Goal: Task Accomplishment & Management: Manage account settings

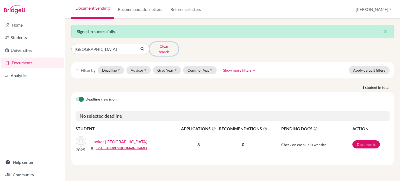
click at [165, 46] on button "Clear search" at bounding box center [163, 49] width 29 height 14
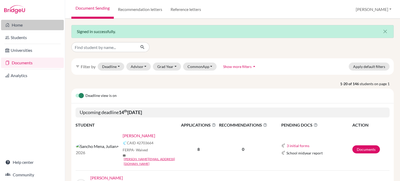
click at [19, 26] on link "Home" at bounding box center [32, 25] width 63 height 10
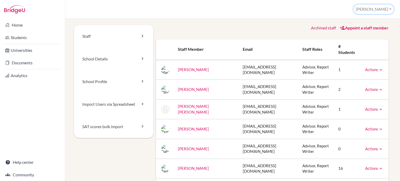
click at [391, 7] on button "[PERSON_NAME]" at bounding box center [373, 9] width 40 height 10
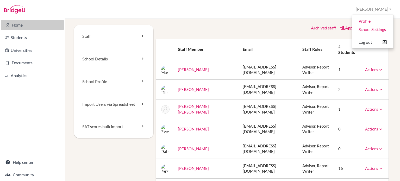
click at [25, 28] on link "Home" at bounding box center [32, 25] width 63 height 10
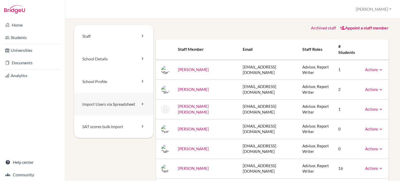
click at [106, 106] on link "Import Users via Spreadsheet" at bounding box center [113, 104] width 79 height 23
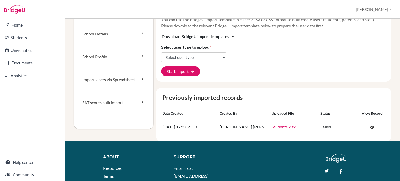
scroll to position [27, 0]
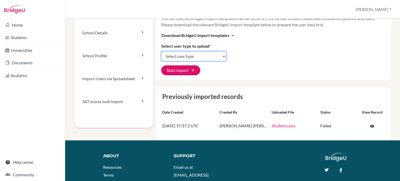
click at [210, 54] on select "Select user type Students Students and parents Parents Advisors Report writers" at bounding box center [193, 56] width 65 height 10
select select "students"
click at [161, 51] on select "Select user type Students Students and parents Parents Advisors Report writers" at bounding box center [193, 56] width 65 height 10
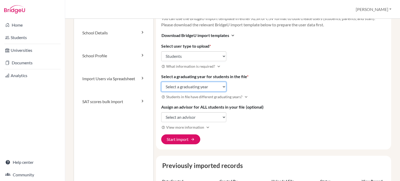
click at [207, 86] on select "Select a graduating year 2024 2025 2026 2027 2028 2029" at bounding box center [193, 87] width 65 height 10
click at [274, 92] on div "Import new users Visit help center article open_in_new You can use the BridgeU …" at bounding box center [273, 73] width 235 height 151
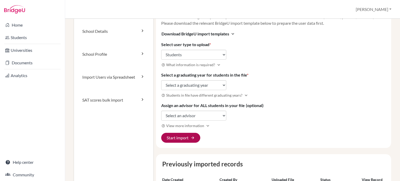
scroll to position [28, 0]
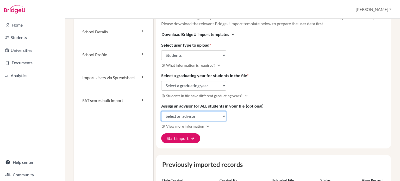
click at [209, 113] on select "Select an advisor Mariapaz Aguilar Olivia Bowlby María José Carazo Herrera Ryan…" at bounding box center [193, 116] width 65 height 10
click at [257, 40] on div "Import new users Visit help center article open_in_new You can use the BridgeU …" at bounding box center [273, 72] width 235 height 151
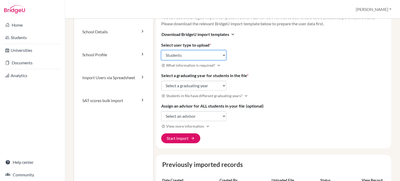
click at [222, 54] on select "Select user type Students Students and parents Parents Advisors Report writers" at bounding box center [193, 55] width 65 height 10
click at [238, 53] on div "Import new users Visit help center article open_in_new You can use the BridgeU …" at bounding box center [273, 72] width 235 height 151
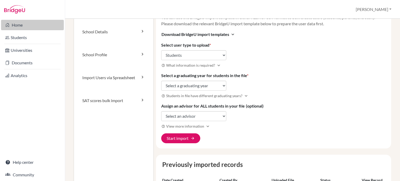
click at [19, 25] on link "Home" at bounding box center [32, 25] width 63 height 10
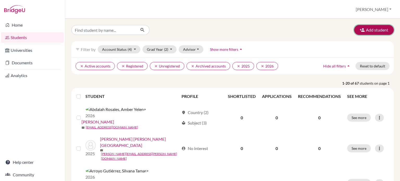
click at [369, 28] on button "Add student" at bounding box center [374, 30] width 40 height 10
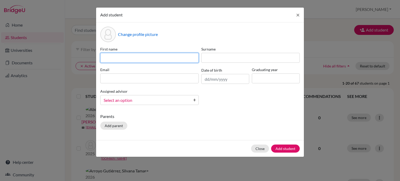
click at [163, 60] on input at bounding box center [149, 58] width 98 height 10
click at [299, 16] on button "×" at bounding box center [298, 15] width 12 height 15
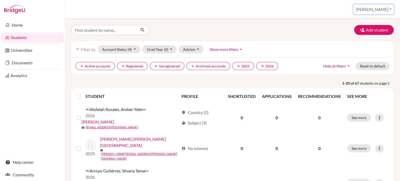
click at [386, 10] on button "[PERSON_NAME]" at bounding box center [373, 9] width 40 height 10
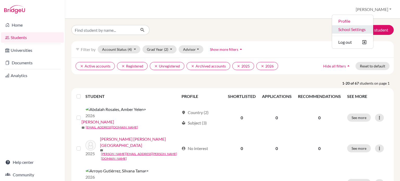
click at [368, 30] on link "School Settings" at bounding box center [352, 29] width 41 height 8
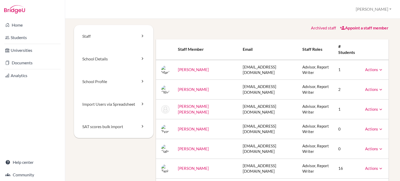
click at [375, 72] on div "Actions Message Reset Password Archive" at bounding box center [374, 69] width 18 height 5
click at [378, 70] on icon at bounding box center [380, 69] width 5 height 5
click at [355, 93] on link "Archive" at bounding box center [360, 94] width 44 height 8
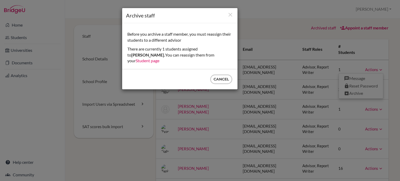
click at [260, 41] on div "Archive staff Before you archive a staff member, you must reassign their studen…" at bounding box center [199, 49] width 161 height 82
click at [159, 58] on link "Student page" at bounding box center [148, 60] width 24 height 5
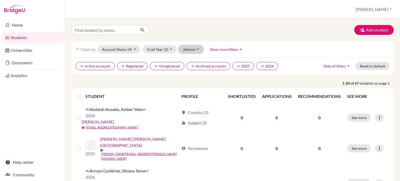
click at [195, 50] on button "Advisor" at bounding box center [190, 49] width 25 height 8
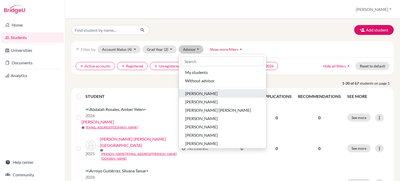
click at [200, 92] on span "[PERSON_NAME]" at bounding box center [201, 93] width 33 height 6
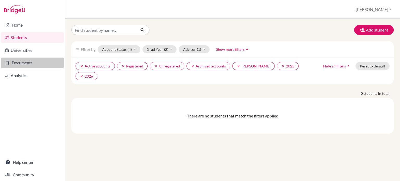
click at [29, 66] on link "Documents" at bounding box center [32, 62] width 63 height 10
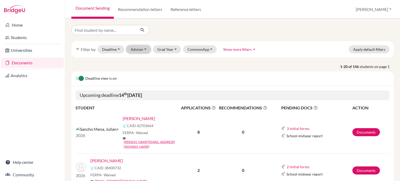
click at [139, 52] on button "Advisor" at bounding box center [138, 49] width 25 height 8
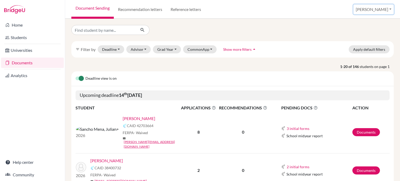
click at [384, 10] on button "[PERSON_NAME]" at bounding box center [373, 9] width 40 height 10
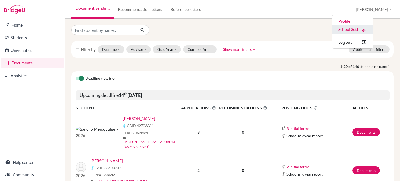
click at [373, 28] on link "School Settings" at bounding box center [352, 29] width 41 height 8
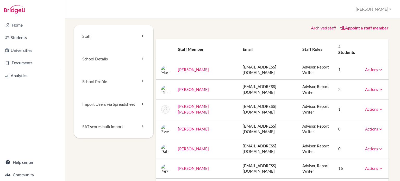
click at [378, 71] on icon at bounding box center [380, 69] width 5 height 5
click at [354, 94] on link "Archive" at bounding box center [360, 94] width 44 height 8
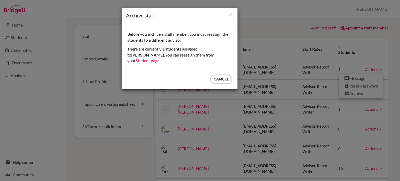
click at [267, 17] on div "Archive staff Before you archive a staff member, you must reassign their studen…" at bounding box center [199, 49] width 161 height 82
click at [279, 55] on div "Archive staff Before you archive a staff member, you must reassign their studen…" at bounding box center [199, 49] width 161 height 82
click at [218, 74] on button "Cancel" at bounding box center [221, 79] width 22 height 10
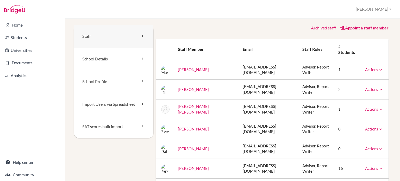
click at [142, 36] on icon at bounding box center [142, 35] width 5 height 5
click at [368, 69] on link "Actions" at bounding box center [374, 69] width 18 height 5
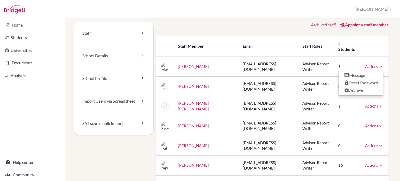
scroll to position [3, 0]
click at [351, 89] on link "Archive" at bounding box center [360, 90] width 44 height 8
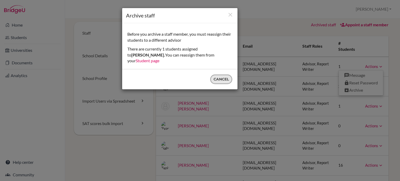
click at [222, 74] on button "Cancel" at bounding box center [221, 79] width 22 height 10
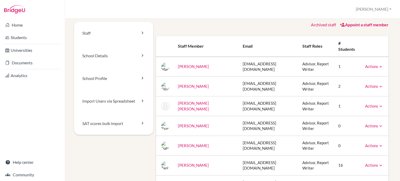
click at [369, 67] on link "Actions" at bounding box center [374, 66] width 18 height 5
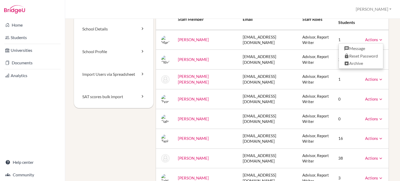
scroll to position [0, 0]
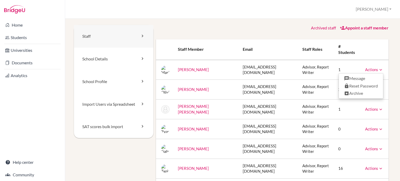
click at [142, 37] on icon at bounding box center [142, 35] width 5 height 5
click at [140, 58] on icon at bounding box center [142, 58] width 5 height 5
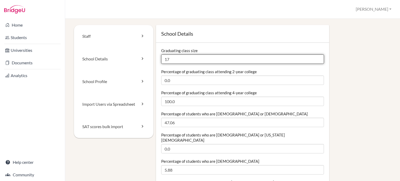
click at [174, 59] on input "17" at bounding box center [242, 58] width 163 height 9
type input "1"
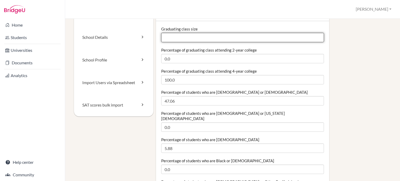
scroll to position [22, 0]
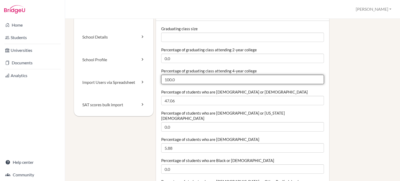
click at [180, 78] on input "100.0" at bounding box center [242, 79] width 163 height 9
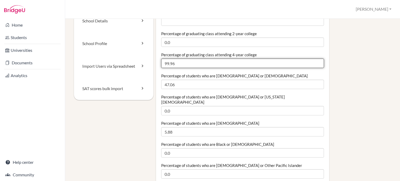
scroll to position [37, 0]
type input "99.96"
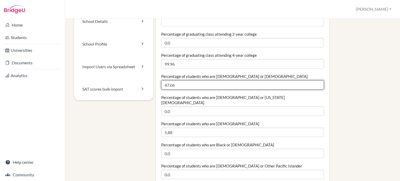
click at [178, 85] on input "47.06" at bounding box center [242, 84] width 163 height 9
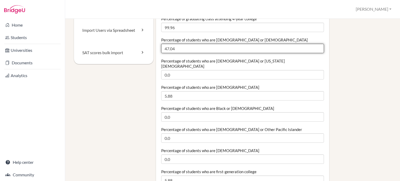
scroll to position [75, 0]
type input "47.04"
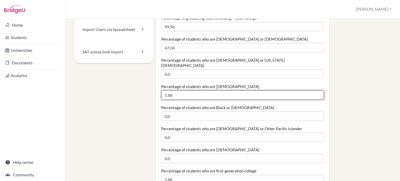
click at [175, 90] on input "5.88" at bounding box center [242, 94] width 163 height 9
type input "5"
type input "0.0"
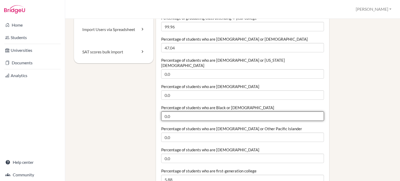
click at [186, 111] on input "0.0" at bounding box center [242, 115] width 163 height 9
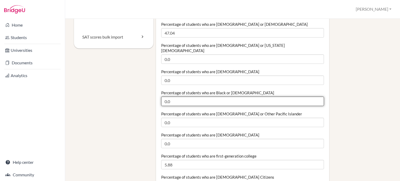
scroll to position [93, 0]
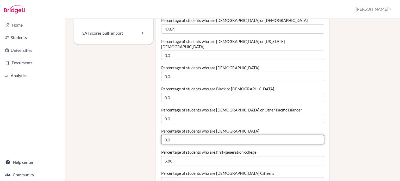
click at [177, 135] on input "0.0" at bounding box center [242, 139] width 163 height 9
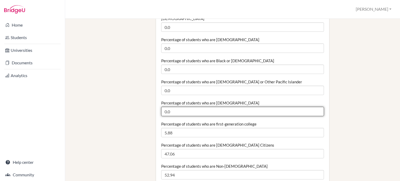
scroll to position [125, 0]
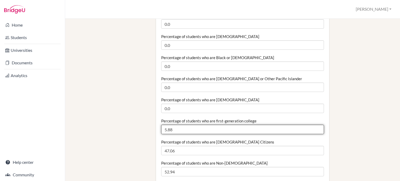
click at [178, 126] on input "5.88" at bounding box center [242, 129] width 163 height 9
type input "5"
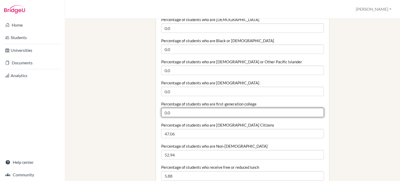
scroll to position [142, 0]
type input "0.0"
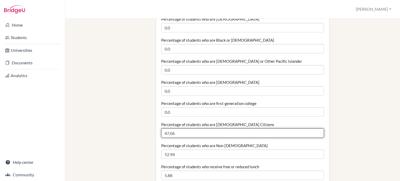
click at [180, 129] on input "47.06" at bounding box center [242, 132] width 163 height 9
type input "4"
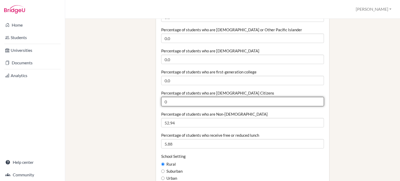
scroll to position [175, 0]
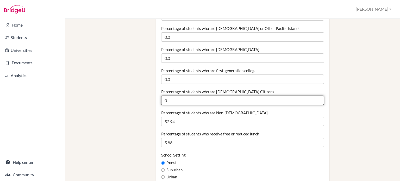
type input "0"
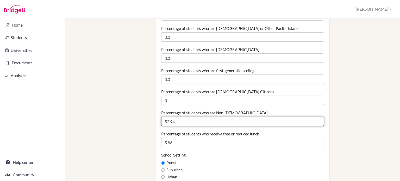
click at [183, 119] on input "52.94" at bounding box center [242, 121] width 163 height 9
type input "5"
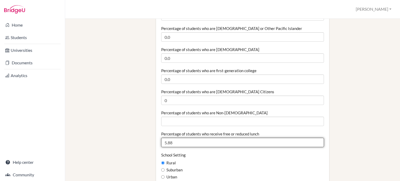
click at [184, 138] on input "5.88" at bounding box center [242, 142] width 163 height 9
type input "5"
type input "0"
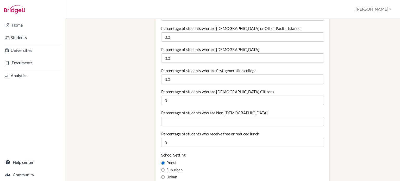
click at [212, 160] on div "Rural" at bounding box center [242, 163] width 163 height 6
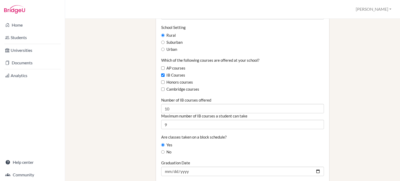
scroll to position [303, 0]
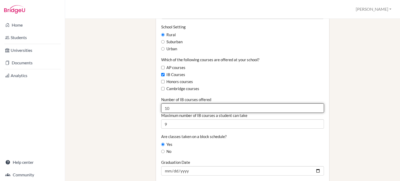
click at [182, 106] on input "10" at bounding box center [242, 107] width 163 height 9
type input "1"
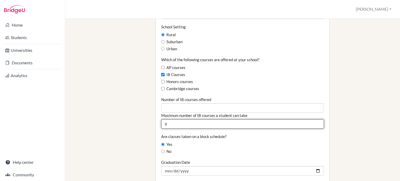
click at [179, 119] on input "9" at bounding box center [242, 123] width 163 height 9
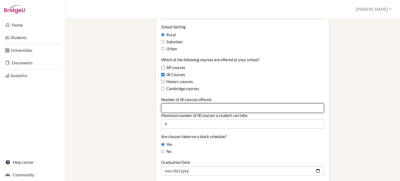
click at [183, 103] on input "Number of IB courses offered" at bounding box center [242, 107] width 163 height 9
type input "15"
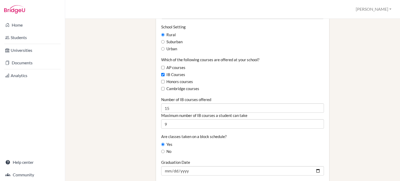
click at [274, 127] on fieldset "Graduating class size Percentage of graduating class attending 2-year college 0…" at bounding box center [242, 103] width 163 height 716
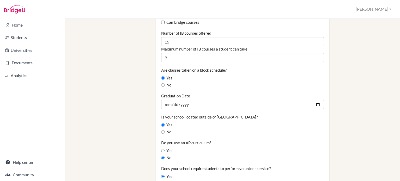
scroll to position [369, 0]
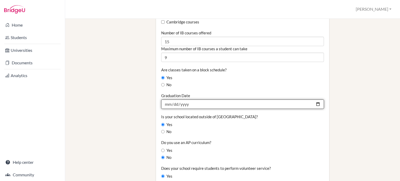
click at [189, 99] on input "2025-05-31" at bounding box center [242, 103] width 163 height 9
click at [186, 99] on input "2025-05-31" at bounding box center [242, 103] width 163 height 9
click at [313, 99] on input "2025-05-31" at bounding box center [242, 103] width 163 height 9
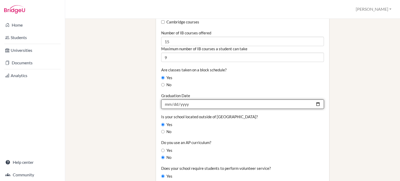
click at [313, 99] on input "2025-05-31" at bounding box center [242, 103] width 163 height 9
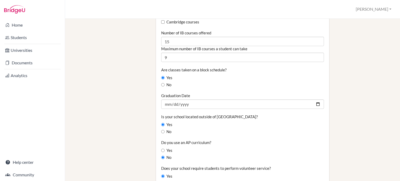
type input "[DATE]"
click at [281, 148] on div "Yes" at bounding box center [242, 151] width 163 height 6
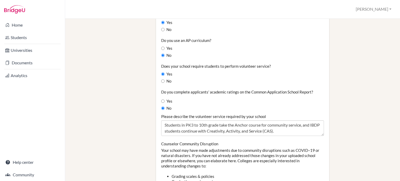
scroll to position [472, 0]
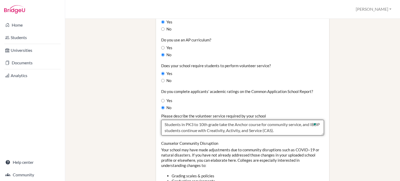
drag, startPoint x: 295, startPoint y: 123, endPoint x: 159, endPoint y: 120, distance: 135.3
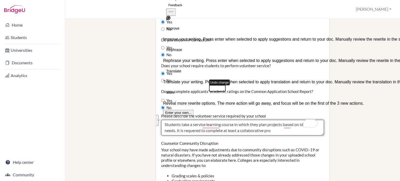
drag, startPoint x: 291, startPoint y: 126, endPoint x: 194, endPoint y: 127, distance: 97.1
click at [194, 127] on textarea "Students in PK3 to 10th grade take the Anchor course for community service, and…" at bounding box center [242, 128] width 163 height 16
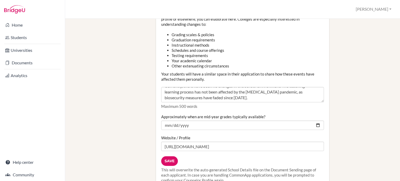
scroll to position [616, 0]
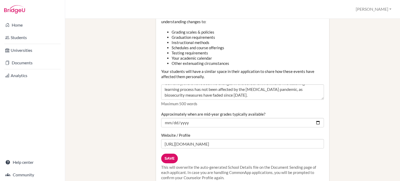
type textarea "Students take a service learning course in which they plan projects based on id…"
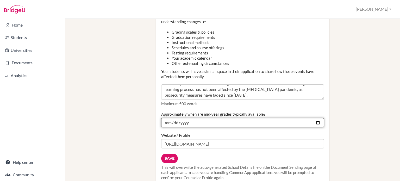
click at [313, 118] on input "2024-12-06" at bounding box center [242, 122] width 163 height 9
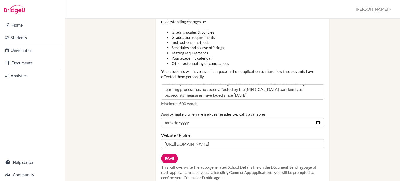
click at [233, 101] on p "Maximum 500 words" at bounding box center [242, 103] width 163 height 5
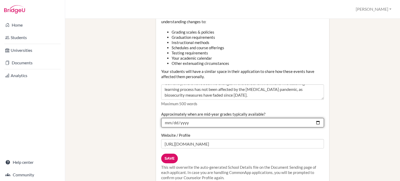
click at [176, 118] on input "2025-10-06" at bounding box center [242, 122] width 163 height 9
click at [316, 118] on input "2025-10-06" at bounding box center [242, 122] width 163 height 9
type input "2025-12-12"
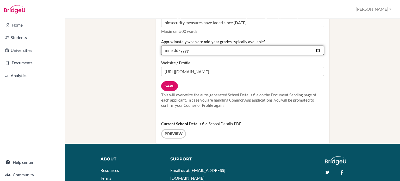
scroll to position [691, 0]
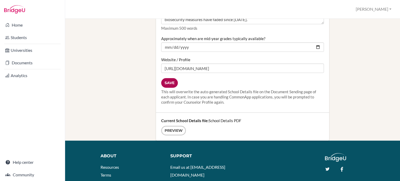
click at [169, 79] on input "Save" at bounding box center [169, 83] width 17 height 10
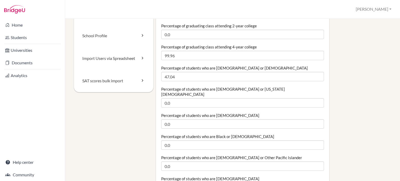
scroll to position [46, 0]
click at [186, 76] on input "47.04" at bounding box center [242, 75] width 163 height 9
type input "4"
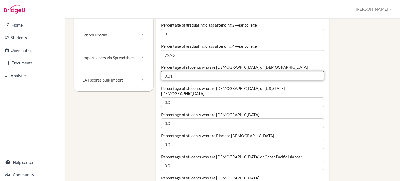
scroll to position [47, 0]
type input "0"
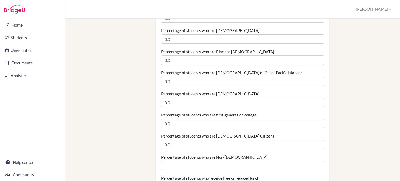
scroll to position [130, 0]
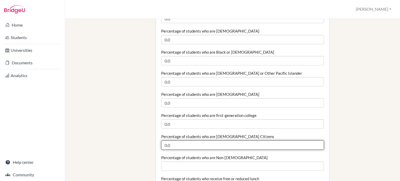
click at [171, 140] on input "0.0" at bounding box center [242, 144] width 163 height 9
type input "0"
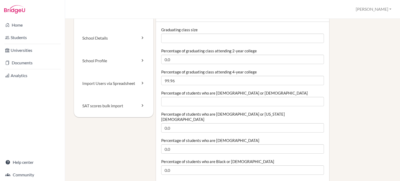
scroll to position [2, 0]
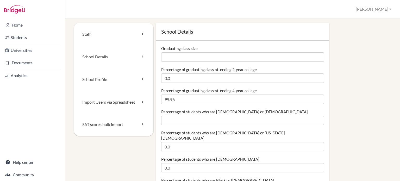
type input "22.2"
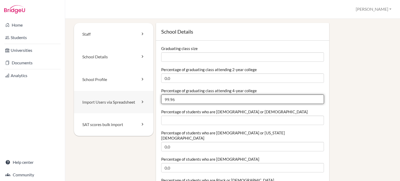
drag, startPoint x: 176, startPoint y: 99, endPoint x: 131, endPoint y: 98, distance: 45.3
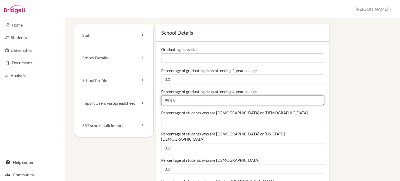
scroll to position [0, 0]
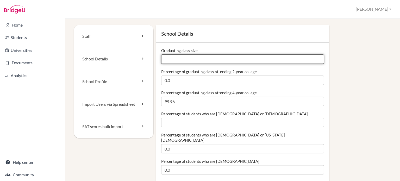
click at [176, 59] on input "Graduating class size" at bounding box center [242, 58] width 163 height 9
type input "18"
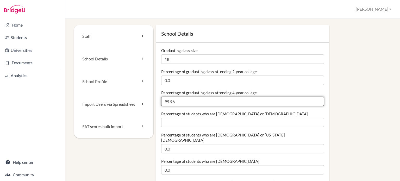
click at [180, 104] on input "99.96" at bounding box center [242, 101] width 163 height 9
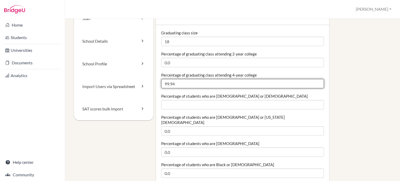
scroll to position [27, 0]
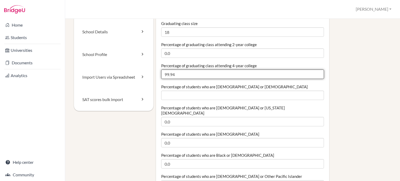
type input "99.94"
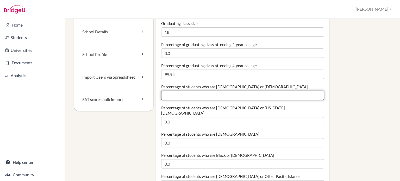
click at [182, 96] on input "Percentage of students who are [DEMOGRAPHIC_DATA] or [DEMOGRAPHIC_DATA]" at bounding box center [242, 95] width 163 height 9
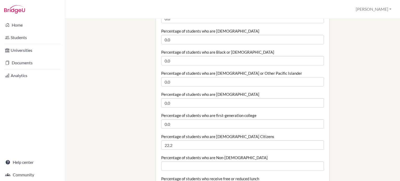
scroll to position [130, 0]
type input "77.79"
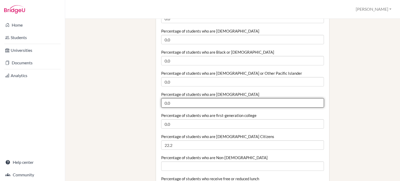
click at [182, 98] on input "0.0" at bounding box center [242, 102] width 163 height 9
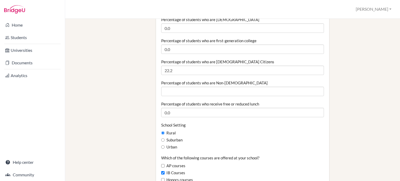
scroll to position [205, 0]
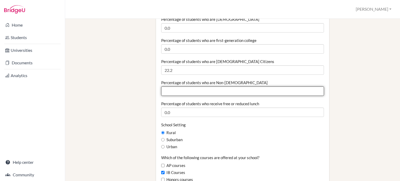
click at [199, 86] on input "Percentage of students who are Non-[DEMOGRAPHIC_DATA]" at bounding box center [242, 90] width 163 height 9
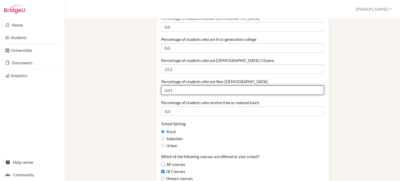
scroll to position [206, 0]
type input "0"
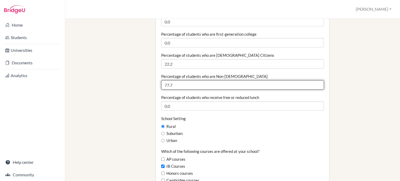
scroll to position [211, 0]
type input "77.79"
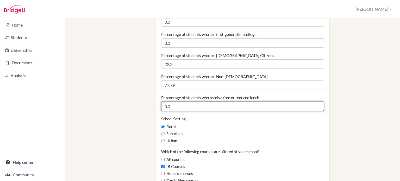
click at [265, 102] on input "0.0" at bounding box center [242, 105] width 163 height 9
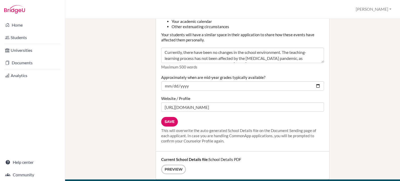
scroll to position [656, 0]
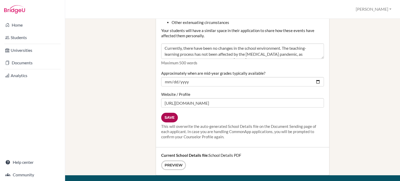
click at [168, 116] on input "Save" at bounding box center [169, 118] width 17 height 10
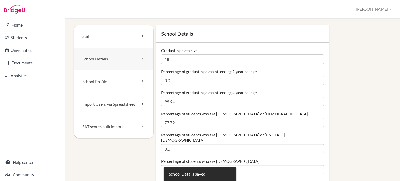
drag, startPoint x: 0, startPoint y: 0, endPoint x: 108, endPoint y: 59, distance: 123.3
click at [108, 59] on link "School Details" at bounding box center [113, 59] width 79 height 23
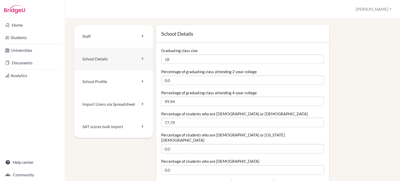
click at [143, 60] on icon at bounding box center [142, 58] width 5 height 5
click at [143, 79] on icon at bounding box center [142, 81] width 5 height 5
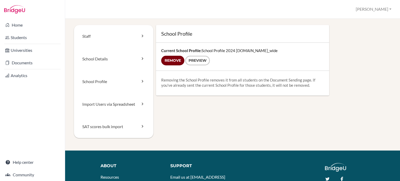
drag, startPoint x: 180, startPoint y: 61, endPoint x: 220, endPoint y: 24, distance: 53.8
click at [180, 61] on input "Remove" at bounding box center [172, 61] width 23 height 10
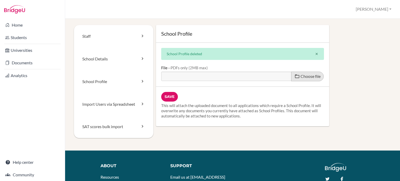
click at [300, 74] on span "Choose file" at bounding box center [310, 76] width 20 height 5
click at [241, 73] on input "Choose file" at bounding box center [201, 75] width 80 height 6
type input "C:\fakepath\School Profile [DATE]-[DATE] (2).pdf"
type input "School Profile [DATE]-[DATE] (2).pdf"
click at [170, 95] on input "Save" at bounding box center [169, 97] width 17 height 10
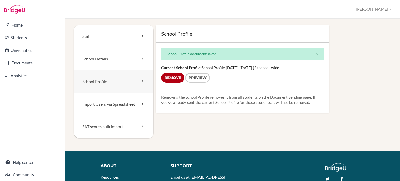
click at [142, 82] on icon at bounding box center [142, 81] width 5 height 5
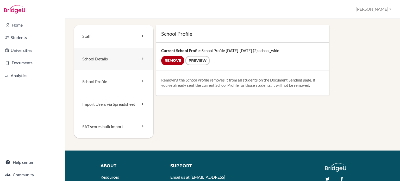
click at [143, 59] on icon at bounding box center [142, 58] width 5 height 5
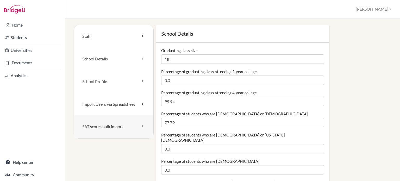
click at [140, 127] on icon at bounding box center [142, 126] width 5 height 5
click at [140, 35] on icon at bounding box center [142, 35] width 5 height 5
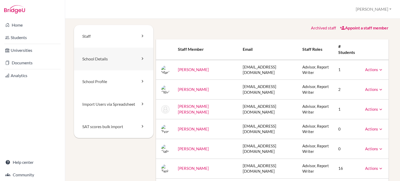
click at [141, 58] on icon at bounding box center [142, 58] width 5 height 5
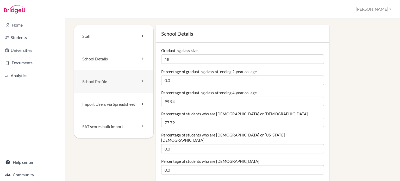
click at [140, 82] on icon at bounding box center [142, 81] width 5 height 5
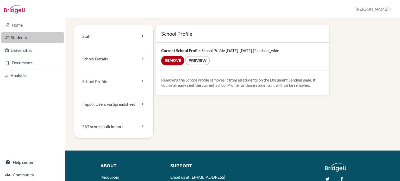
click at [22, 39] on link "Students" at bounding box center [32, 37] width 63 height 10
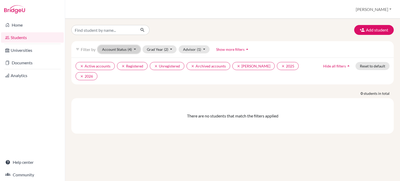
click at [136, 49] on button "Account Status (4)" at bounding box center [119, 49] width 43 height 8
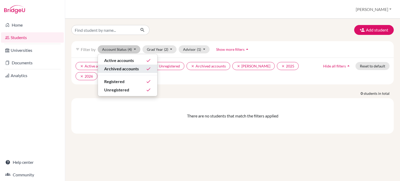
click at [143, 66] on div "Archived accounts done" at bounding box center [127, 69] width 47 height 6
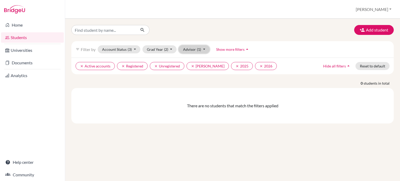
click at [202, 49] on button "Advisor (1)" at bounding box center [193, 49] width 31 height 8
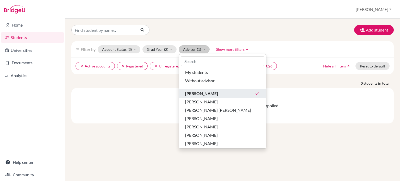
click at [199, 93] on span "[PERSON_NAME]" at bounding box center [201, 93] width 33 height 6
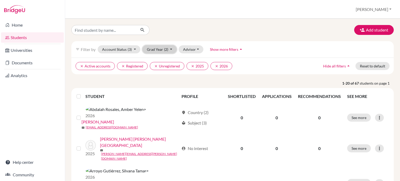
click at [171, 47] on button "Grad Year (2)" at bounding box center [159, 49] width 34 height 8
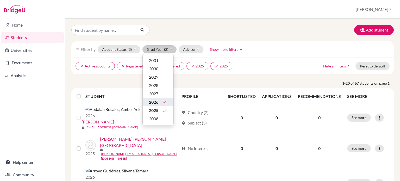
click at [163, 101] on icon "done" at bounding box center [164, 101] width 5 height 5
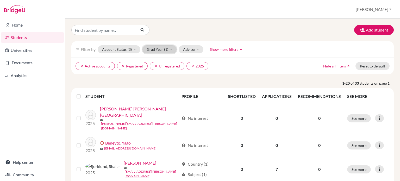
click at [171, 51] on button "Grad Year (1)" at bounding box center [159, 49] width 34 height 8
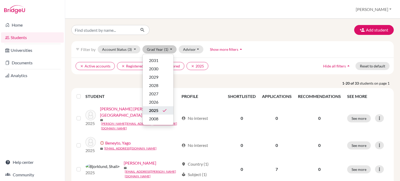
click at [164, 110] on icon "done" at bounding box center [164, 110] width 5 height 5
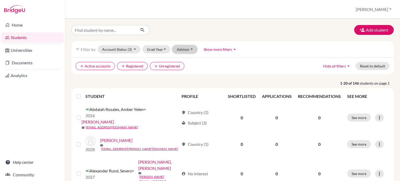
click at [192, 50] on button "Advisor" at bounding box center [184, 49] width 25 height 8
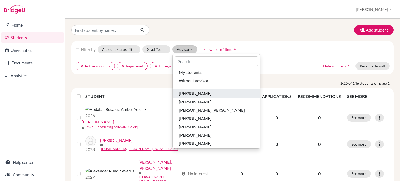
click at [189, 92] on span "Aguilar, Mariapaz" at bounding box center [195, 93] width 33 height 6
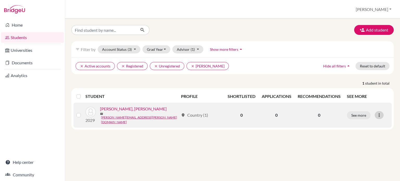
click at [379, 115] on icon at bounding box center [378, 114] width 5 height 5
click at [361, 125] on button "Edit student" at bounding box center [356, 124] width 41 height 8
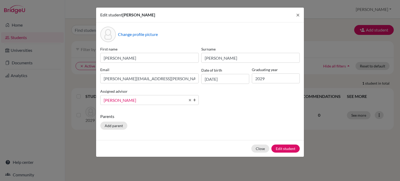
click at [194, 101] on b at bounding box center [195, 99] width 5 height 9
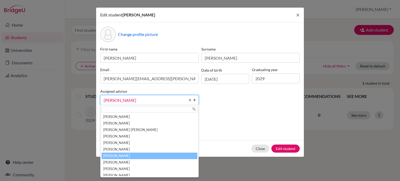
click at [154, 157] on li "Flores, Bryan" at bounding box center [149, 155] width 96 height 7
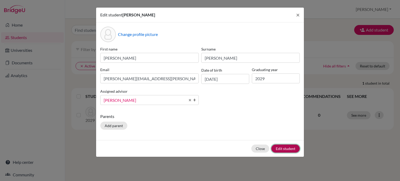
click at [277, 150] on button "Edit student" at bounding box center [285, 148] width 28 height 8
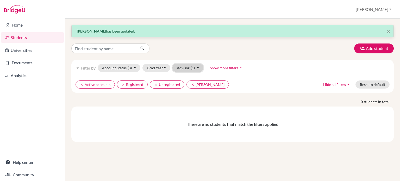
click at [193, 67] on span "(1)" at bounding box center [192, 68] width 4 height 4
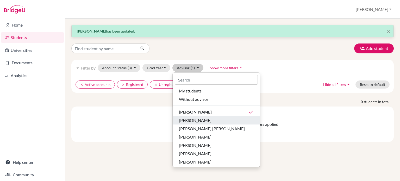
click at [194, 121] on span "Bowlby, Olivia" at bounding box center [195, 120] width 33 height 6
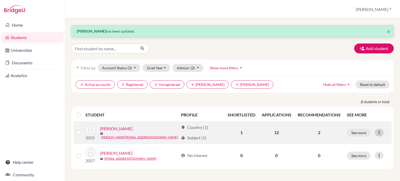
click at [377, 133] on icon at bounding box center [378, 132] width 5 height 5
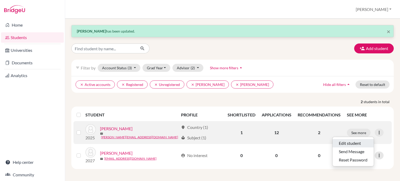
click at [351, 142] on button "Edit student" at bounding box center [352, 143] width 41 height 8
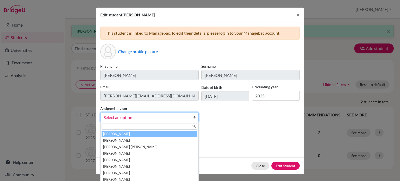
click at [169, 119] on span "Select an option" at bounding box center [145, 117] width 82 height 7
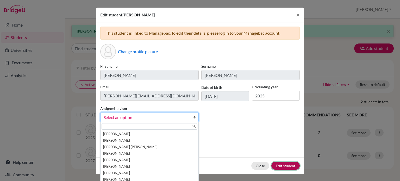
click at [282, 165] on button "Edit student" at bounding box center [285, 166] width 28 height 8
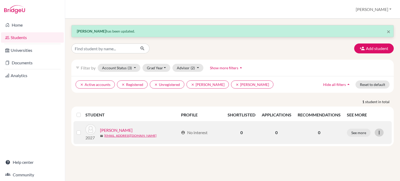
click at [379, 132] on icon at bounding box center [378, 132] width 5 height 5
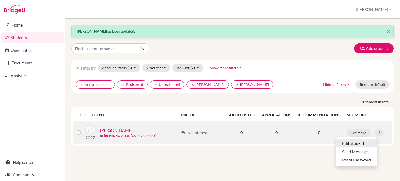
click at [357, 142] on button "Edit student" at bounding box center [356, 143] width 41 height 8
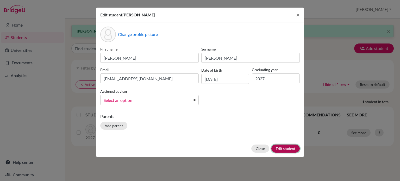
click at [283, 150] on button "Edit student" at bounding box center [285, 148] width 28 height 8
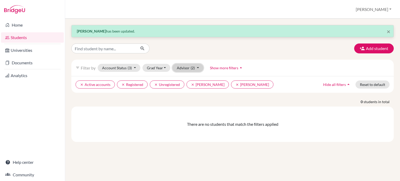
click at [197, 67] on button "Advisor (2)" at bounding box center [187, 68] width 31 height 8
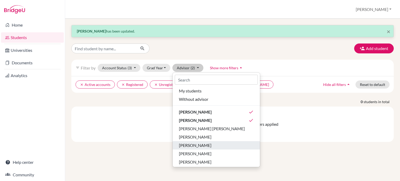
click at [196, 146] on span "Esquivel, Gabriela" at bounding box center [195, 145] width 33 height 6
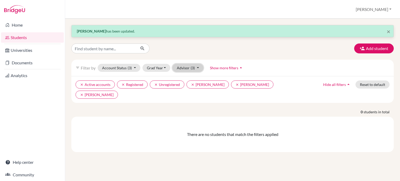
click at [194, 69] on button "Advisor (3)" at bounding box center [187, 68] width 31 height 8
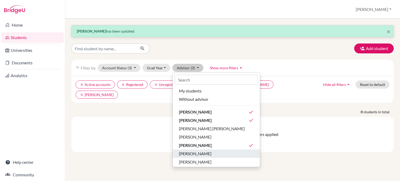
click at [197, 155] on span "Esquivel, Tania" at bounding box center [195, 153] width 33 height 6
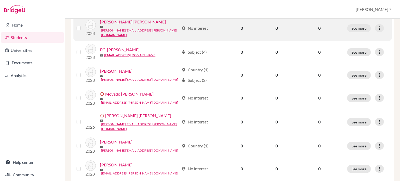
scroll to position [331, 0]
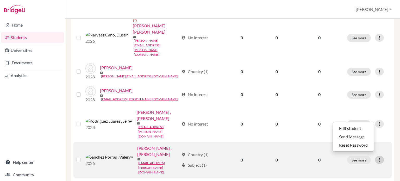
click at [376, 157] on icon at bounding box center [378, 159] width 5 height 5
click at [348, 120] on button "Edit student" at bounding box center [353, 120] width 41 height 8
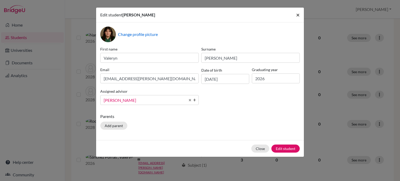
click at [297, 16] on span "×" at bounding box center [298, 15] width 4 height 8
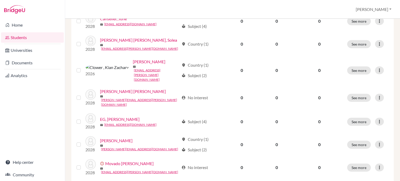
scroll to position [167, 0]
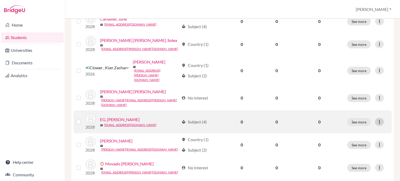
click at [378, 119] on icon at bounding box center [378, 121] width 5 height 5
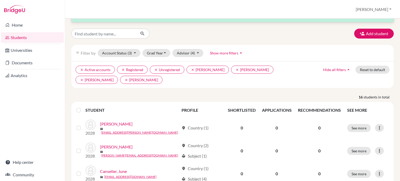
scroll to position [0, 0]
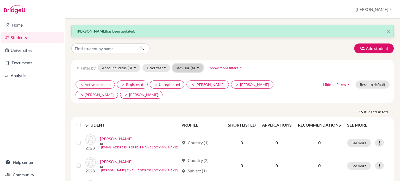
click at [198, 66] on button "Advisor (4)" at bounding box center [187, 68] width 31 height 8
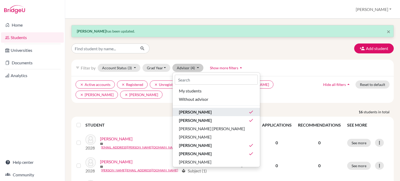
click at [248, 110] on icon "done" at bounding box center [250, 111] width 5 height 5
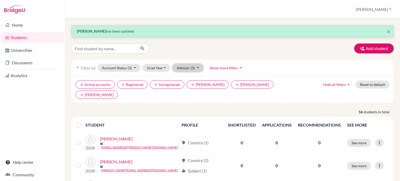
click at [196, 69] on button "Advisor (3)" at bounding box center [187, 68] width 31 height 8
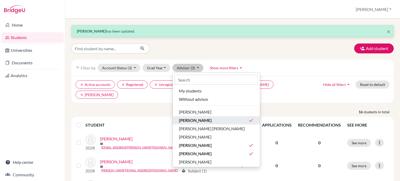
click at [228, 120] on div "Bowlby, Olivia done" at bounding box center [216, 120] width 75 height 6
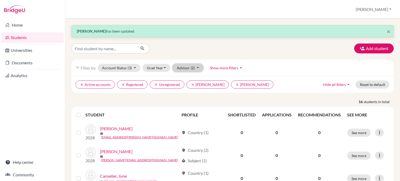
click at [195, 69] on button "Advisor (2)" at bounding box center [187, 68] width 31 height 8
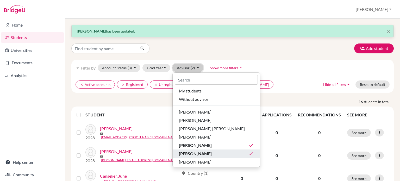
scroll to position [26, 0]
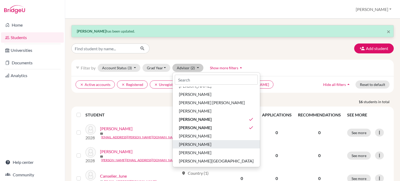
click at [213, 143] on div "Monge, Ileana" at bounding box center [216, 144] width 75 height 6
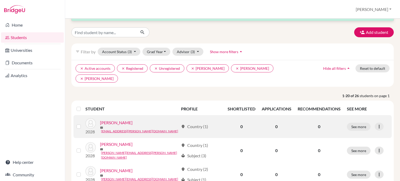
scroll to position [16, 0]
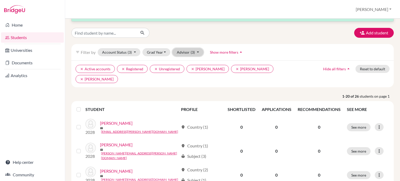
click at [197, 54] on button "Advisor (3)" at bounding box center [187, 52] width 31 height 8
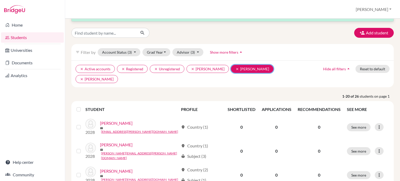
click at [235, 68] on icon "clear" at bounding box center [237, 69] width 4 height 4
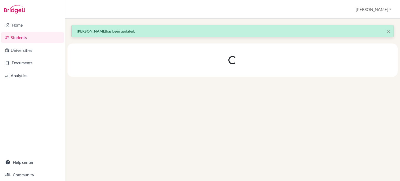
scroll to position [0, 0]
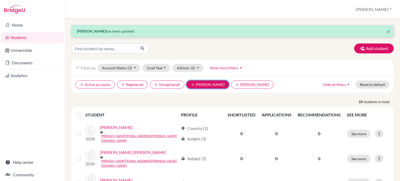
click at [192, 83] on icon "clear" at bounding box center [193, 85] width 4 height 4
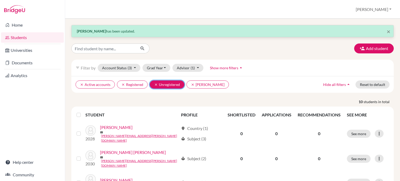
click at [152, 84] on button "clear Unregistered" at bounding box center [167, 84] width 35 height 8
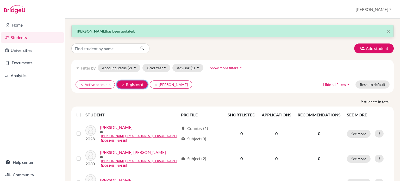
click at [122, 84] on icon "clear" at bounding box center [123, 85] width 4 height 4
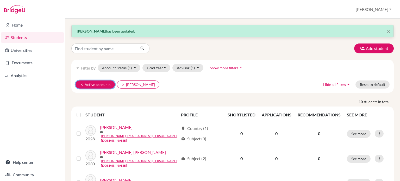
click at [81, 84] on icon "clear" at bounding box center [82, 85] width 4 height 4
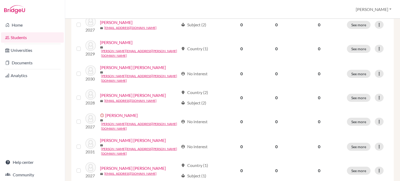
scroll to position [183, 0]
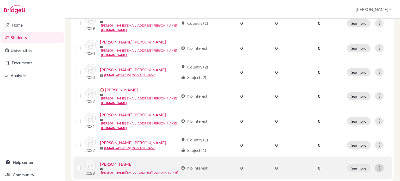
click at [376, 165] on icon at bounding box center [378, 167] width 5 height 5
click at [350, 126] on button "Edit student" at bounding box center [353, 128] width 41 height 8
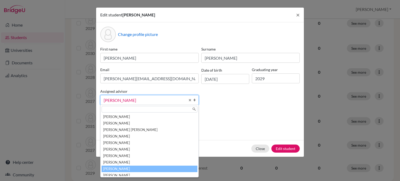
click at [188, 99] on link "Monge, Ileana" at bounding box center [149, 100] width 98 height 10
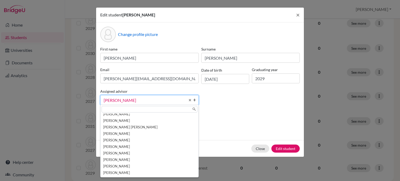
scroll to position [0, 0]
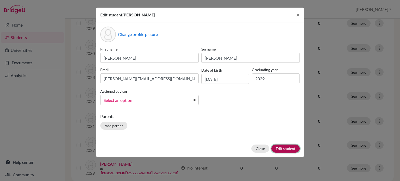
click at [282, 149] on button "Edit student" at bounding box center [285, 148] width 28 height 8
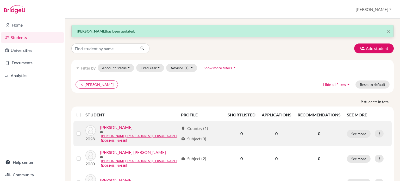
scroll to position [160, 0]
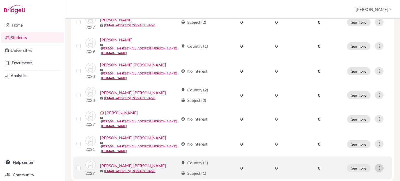
click at [376, 165] on icon at bounding box center [378, 167] width 5 height 5
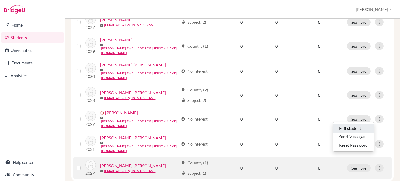
click at [352, 129] on button "Edit student" at bounding box center [353, 128] width 41 height 8
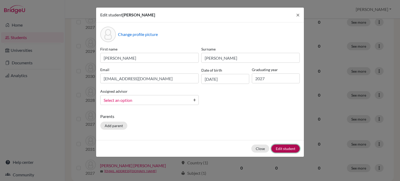
click at [280, 149] on button "Edit student" at bounding box center [285, 148] width 28 height 8
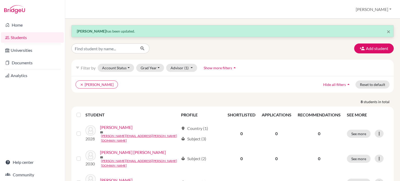
scroll to position [137, 0]
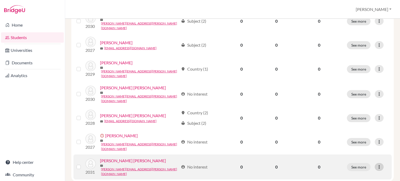
click at [376, 164] on icon at bounding box center [378, 166] width 5 height 5
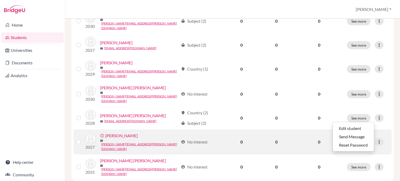
click at [386, 129] on td "See more Edit student Send Message Resend invite email" at bounding box center [367, 141] width 48 height 25
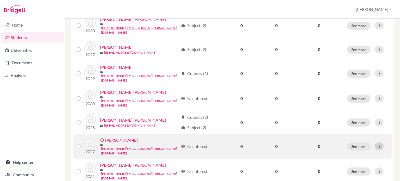
click at [376, 144] on icon at bounding box center [378, 146] width 5 height 5
click at [342, 147] on button "Edit student" at bounding box center [356, 147] width 47 height 8
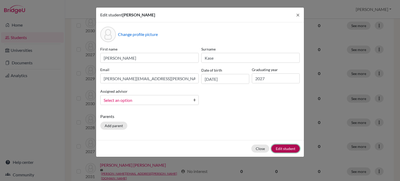
click at [283, 147] on button "Edit student" at bounding box center [285, 148] width 28 height 8
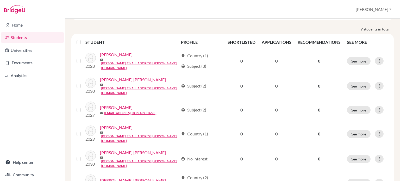
scroll to position [73, 0]
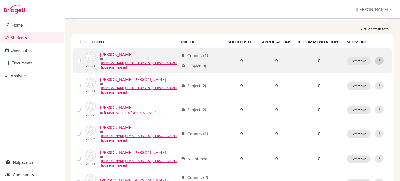
click at [378, 57] on div at bounding box center [378, 61] width 9 height 8
click at [346, 69] on button "Edit student" at bounding box center [353, 70] width 41 height 8
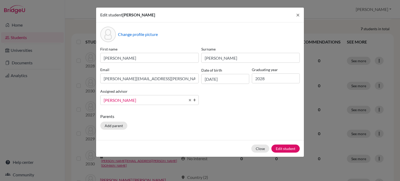
click at [180, 101] on span "Monge, Ileana" at bounding box center [145, 100] width 82 height 7
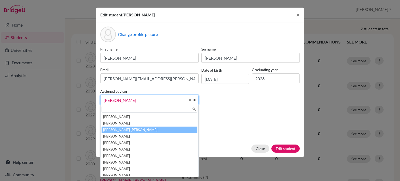
click at [155, 130] on li "Carazo Herrera, María José" at bounding box center [149, 129] width 96 height 7
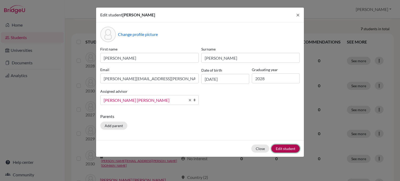
click at [281, 148] on button "Edit student" at bounding box center [285, 148] width 28 height 8
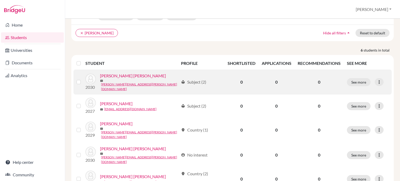
scroll to position [58, 0]
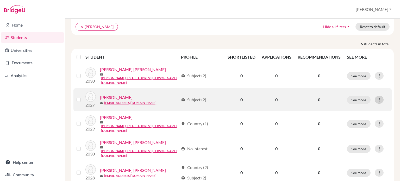
click at [376, 97] on icon at bounding box center [378, 99] width 5 height 5
click at [355, 106] on button "Edit student" at bounding box center [353, 108] width 41 height 8
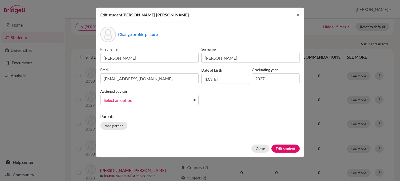
click at [193, 102] on b at bounding box center [195, 99] width 5 height 9
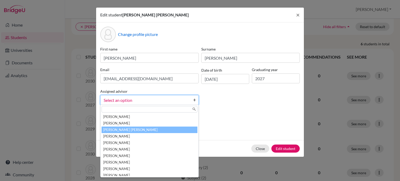
click at [163, 128] on li "Carazo Herrera, María José" at bounding box center [149, 129] width 96 height 7
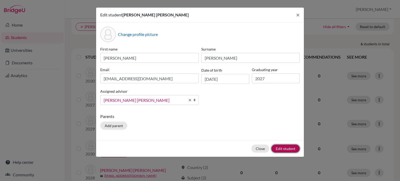
click at [279, 148] on button "Edit student" at bounding box center [285, 148] width 28 height 8
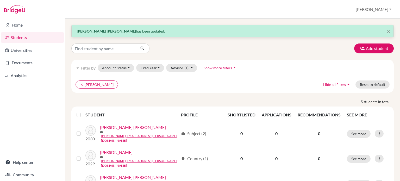
scroll to position [69, 0]
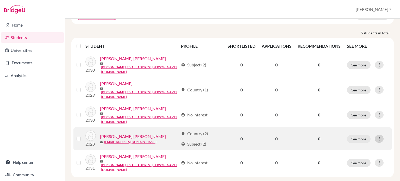
click at [377, 136] on icon at bounding box center [378, 138] width 5 height 5
click at [350, 144] on button "Edit student" at bounding box center [353, 143] width 41 height 8
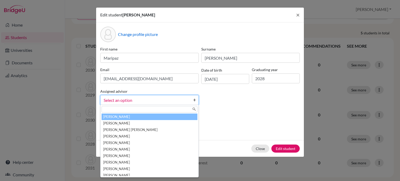
click at [194, 101] on b at bounding box center [195, 99] width 5 height 9
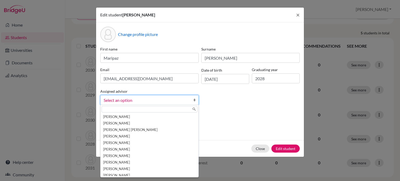
click at [215, 113] on div "Change profile picture First name Maripaz Surname Garcia Ramos Email maripazgar…" at bounding box center [200, 81] width 208 height 118
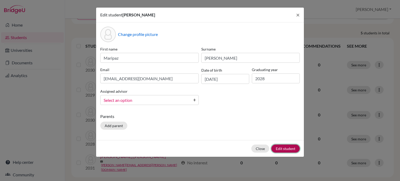
click at [281, 148] on button "Edit student" at bounding box center [285, 148] width 28 height 8
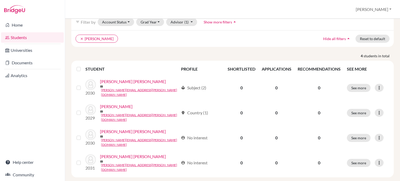
scroll to position [0, 0]
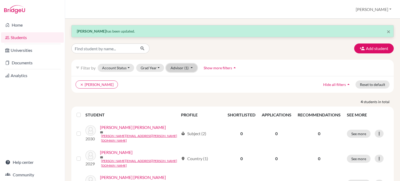
click at [190, 66] on button "Advisor (1)" at bounding box center [181, 68] width 31 height 8
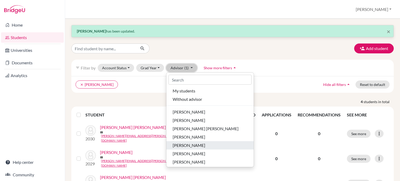
scroll to position [26, 0]
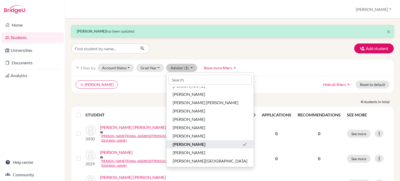
click at [218, 144] on div "Monge, Ileana done" at bounding box center [209, 144] width 75 height 6
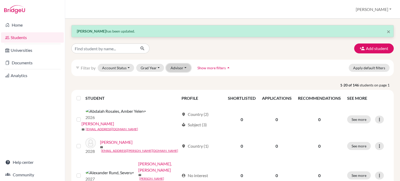
click at [181, 68] on button "Advisor" at bounding box center [178, 68] width 25 height 8
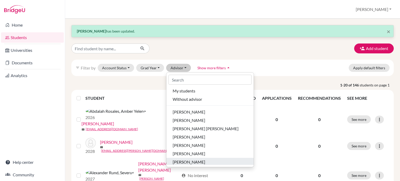
click at [195, 162] on span "Jiménez, Fabiola" at bounding box center [188, 162] width 33 height 6
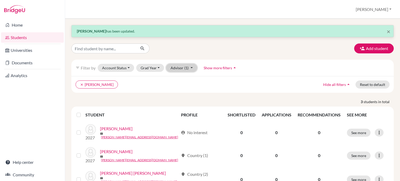
click at [190, 68] on button "Advisor (1)" at bounding box center [181, 68] width 31 height 8
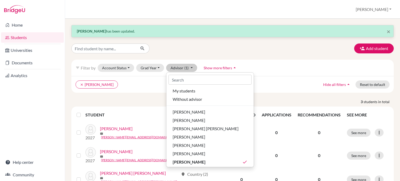
click at [289, 91] on div "clear Jiménez, Fabiola Hide all filters arrow_drop_up Reset to default" at bounding box center [232, 84] width 322 height 17
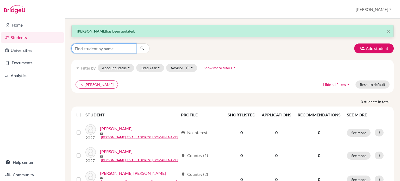
click at [129, 48] on input "Find student by name..." at bounding box center [103, 48] width 65 height 10
type input "a"
type input "yefri"
click button "submit" at bounding box center [143, 48] width 14 height 10
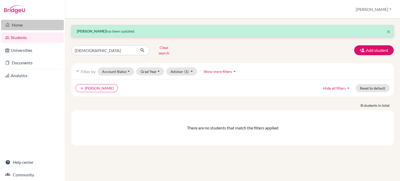
click at [18, 24] on link "Home" at bounding box center [32, 25] width 63 height 10
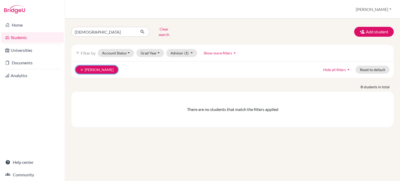
click at [80, 68] on icon "clear" at bounding box center [82, 70] width 4 height 4
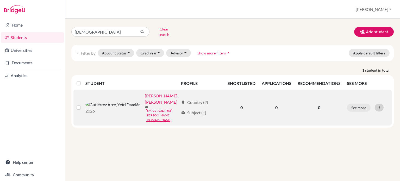
click at [380, 105] on icon at bounding box center [378, 107] width 5 height 5
click at [353, 107] on button "Edit student" at bounding box center [356, 111] width 41 height 8
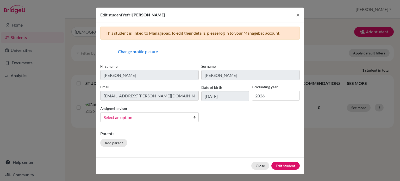
click at [159, 119] on span "Select an option" at bounding box center [146, 117] width 85 height 7
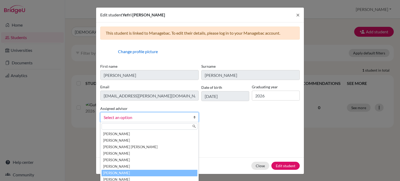
click at [123, 172] on li "Flores, Bryan" at bounding box center [149, 173] width 96 height 7
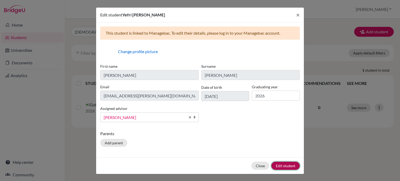
click at [287, 165] on button "Edit student" at bounding box center [285, 166] width 28 height 8
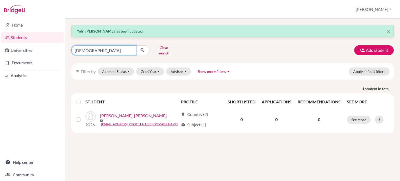
click at [125, 49] on input "yefri" at bounding box center [103, 50] width 65 height 10
type input "y"
type input "tahj"
click button "submit" at bounding box center [143, 50] width 14 height 10
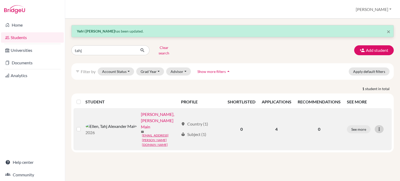
click at [376, 126] on icon at bounding box center [378, 128] width 5 height 5
click at [344, 127] on button "Edit student" at bounding box center [356, 130] width 41 height 8
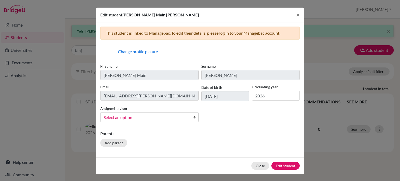
click at [175, 118] on span "Select an option" at bounding box center [146, 117] width 85 height 7
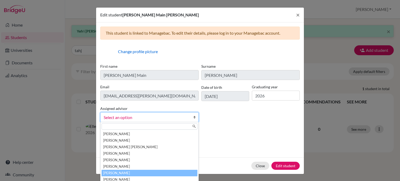
click at [138, 170] on li "Flores, Bryan" at bounding box center [149, 173] width 96 height 7
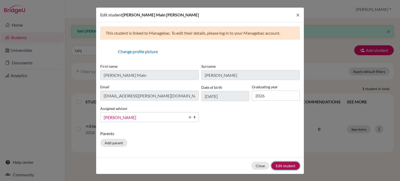
click at [279, 165] on button "Edit student" at bounding box center [285, 166] width 28 height 8
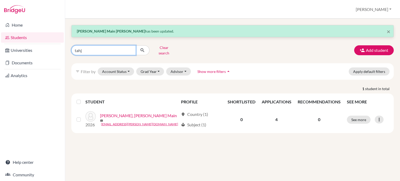
click at [116, 50] on input "tahj" at bounding box center [103, 50] width 65 height 10
type input "t"
type input "juan diego"
click button "submit" at bounding box center [143, 50] width 14 height 10
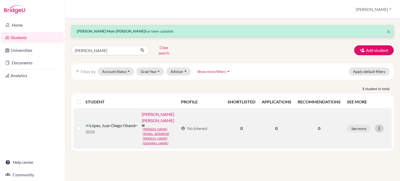
click at [379, 126] on icon at bounding box center [378, 128] width 5 height 5
click at [344, 126] on button "Edit student" at bounding box center [356, 130] width 41 height 8
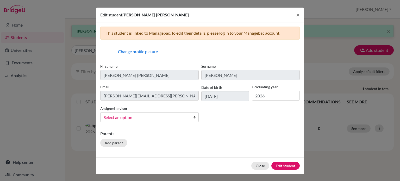
click at [167, 119] on span "Select an option" at bounding box center [146, 117] width 85 height 7
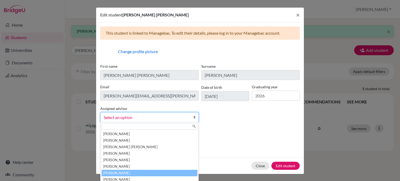
click at [126, 171] on li "Flores, Bryan" at bounding box center [149, 173] width 96 height 7
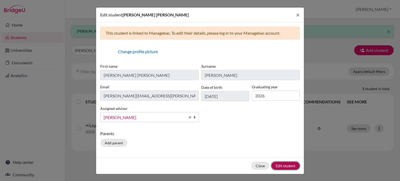
click at [287, 167] on button "Edit student" at bounding box center [285, 166] width 28 height 8
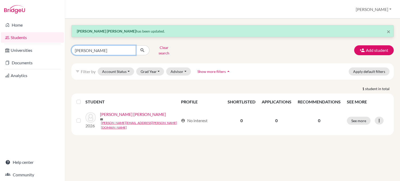
click at [126, 47] on input "juan diego" at bounding box center [103, 50] width 65 height 10
click at [130, 49] on input "juan diego" at bounding box center [103, 50] width 65 height 10
type input "miriam"
click button "submit" at bounding box center [143, 50] width 14 height 10
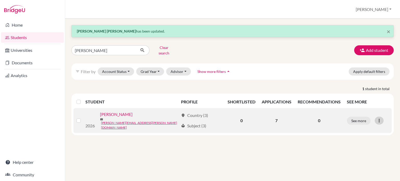
click at [381, 117] on div at bounding box center [378, 121] width 9 height 8
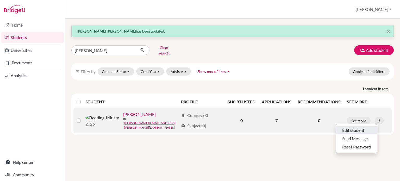
click at [351, 128] on button "Edit student" at bounding box center [356, 130] width 41 height 8
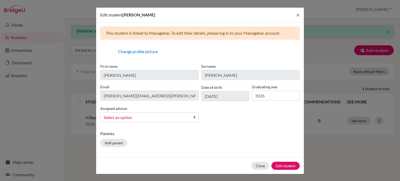
click at [173, 114] on span "Select an option" at bounding box center [146, 117] width 85 height 7
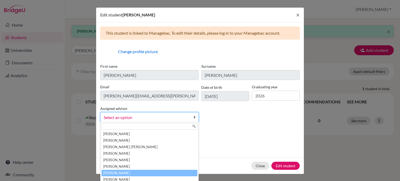
click at [131, 172] on li "[PERSON_NAME]" at bounding box center [149, 173] width 96 height 7
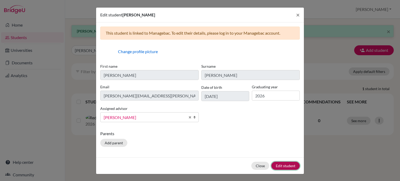
click at [281, 164] on button "Edit student" at bounding box center [285, 166] width 28 height 8
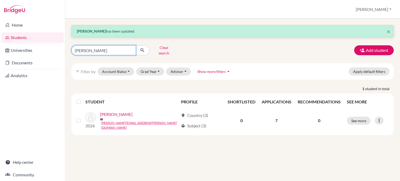
click at [130, 48] on input "miriam" at bounding box center [103, 50] width 65 height 10
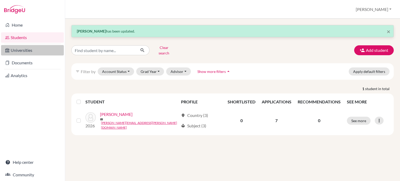
click at [12, 51] on link "Universities" at bounding box center [32, 50] width 63 height 10
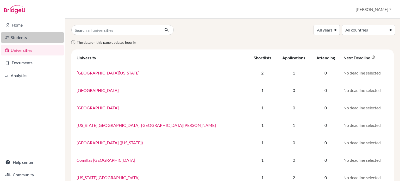
click at [22, 36] on link "Students" at bounding box center [32, 37] width 63 height 10
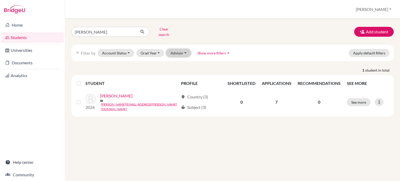
click at [186, 49] on button "Advisor" at bounding box center [178, 53] width 25 height 8
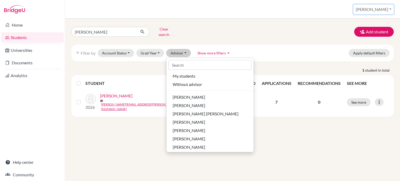
click at [389, 10] on button "[PERSON_NAME]" at bounding box center [373, 9] width 40 height 10
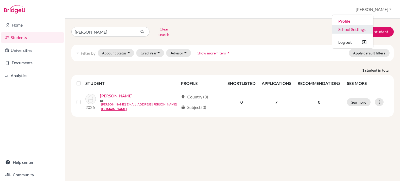
click at [373, 32] on link "School Settings" at bounding box center [352, 29] width 41 height 8
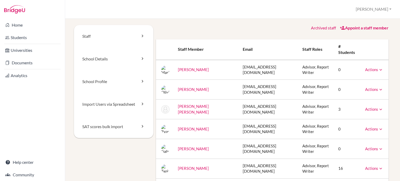
click at [379, 69] on icon at bounding box center [380, 69] width 5 height 5
click at [353, 93] on link "Archive" at bounding box center [360, 94] width 44 height 8
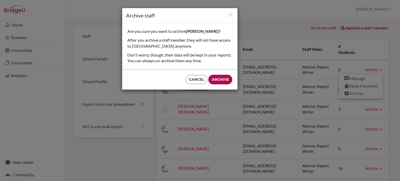
click at [219, 79] on input "Archive" at bounding box center [220, 80] width 24 height 10
type input "Archive"
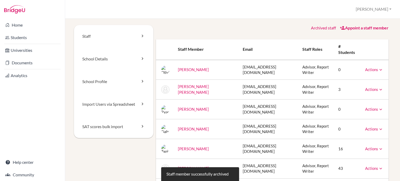
click at [378, 69] on icon at bounding box center [380, 69] width 5 height 5
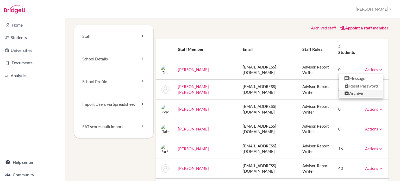
click at [352, 93] on link "Archive" at bounding box center [360, 94] width 44 height 8
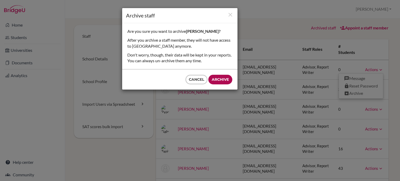
click at [222, 78] on input "Archive" at bounding box center [220, 80] width 24 height 10
type input "Archive"
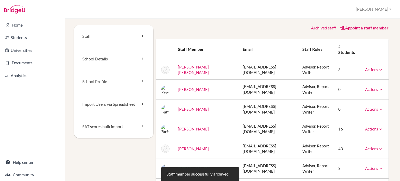
click at [378, 90] on icon at bounding box center [380, 89] width 5 height 5
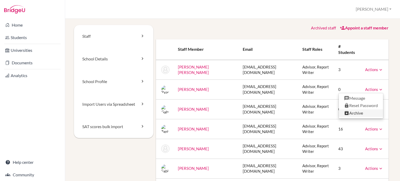
click at [351, 113] on link "Archive" at bounding box center [360, 113] width 44 height 8
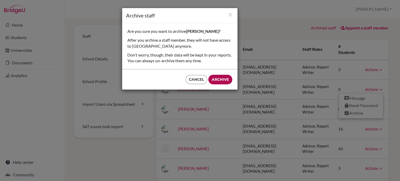
click at [222, 79] on input "Archive" at bounding box center [220, 80] width 24 height 10
type input "Archive"
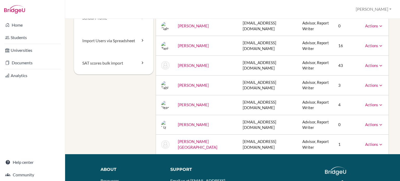
scroll to position [65, 0]
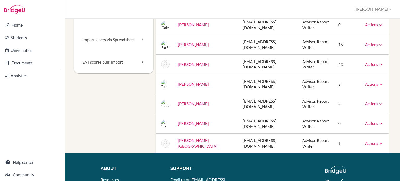
click at [378, 124] on icon at bounding box center [380, 123] width 5 height 5
click at [351, 147] on link "Archive" at bounding box center [360, 147] width 44 height 8
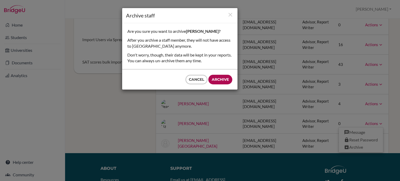
click at [218, 80] on input "Archive" at bounding box center [220, 80] width 24 height 10
type input "Archive"
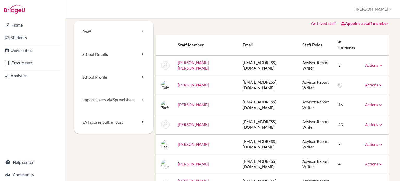
scroll to position [3, 0]
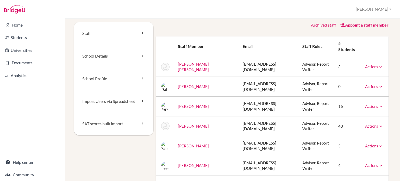
click at [378, 87] on icon at bounding box center [380, 86] width 5 height 5
click at [352, 110] on link "Archive" at bounding box center [360, 110] width 44 height 8
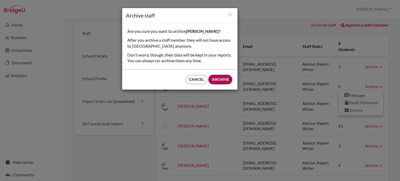
click at [214, 78] on input "Archive" at bounding box center [220, 80] width 24 height 10
type input "Archive"
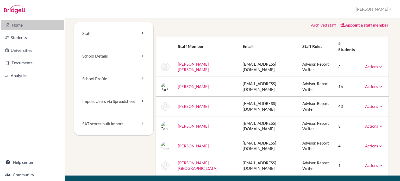
click at [17, 26] on link "Home" at bounding box center [32, 25] width 63 height 10
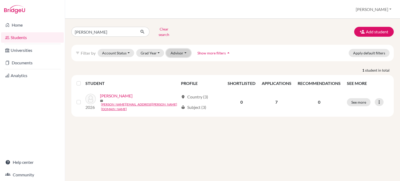
click at [175, 49] on button "Advisor" at bounding box center [178, 53] width 25 height 8
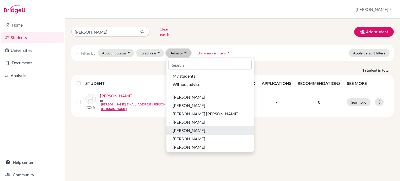
scroll to position [26, 0]
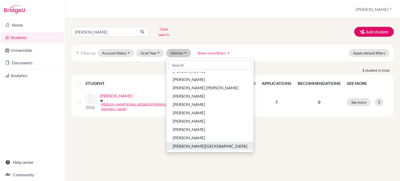
click at [184, 143] on span "Vargas, Carolina" at bounding box center [209, 146] width 75 height 6
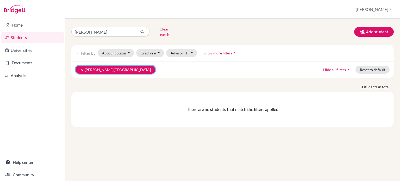
click at [106, 66] on button "clear Vargas, Carolina" at bounding box center [115, 70] width 80 height 8
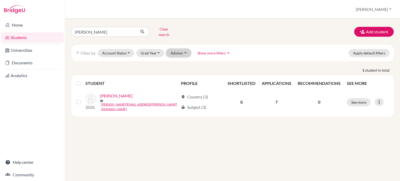
click at [186, 51] on button "Advisor" at bounding box center [178, 53] width 25 height 8
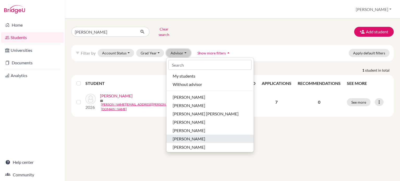
scroll to position [26, 0]
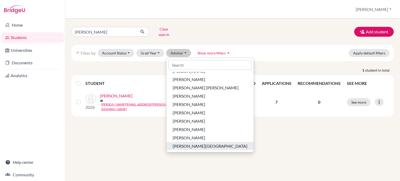
click at [186, 143] on span "[PERSON_NAME][GEOGRAPHIC_DATA]" at bounding box center [209, 146] width 75 height 6
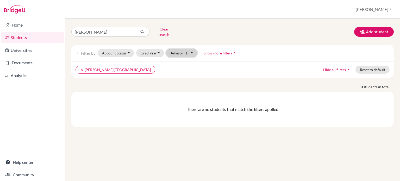
click at [181, 49] on button "Advisor (1)" at bounding box center [181, 53] width 31 height 8
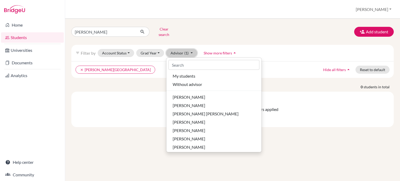
click at [184, 51] on span "(1)" at bounding box center [186, 53] width 4 height 4
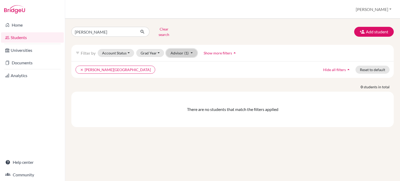
click at [184, 51] on span "(1)" at bounding box center [186, 53] width 4 height 4
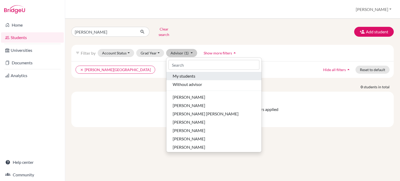
click at [184, 73] on span "My students" at bounding box center [183, 76] width 23 height 6
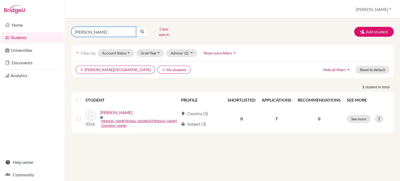
click at [122, 31] on input "miriam" at bounding box center [103, 32] width 65 height 10
type input "m"
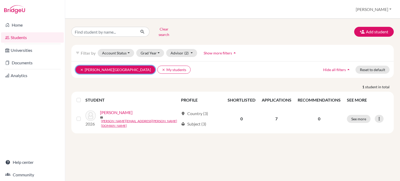
click at [81, 68] on icon "clear" at bounding box center [82, 70] width 4 height 4
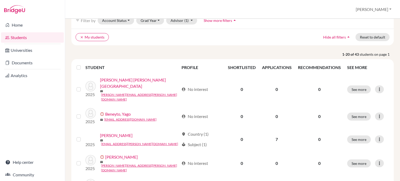
scroll to position [29, 0]
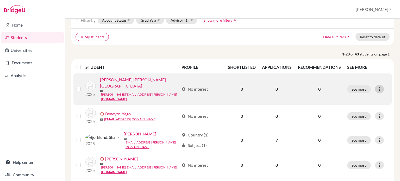
click at [376, 86] on icon at bounding box center [378, 88] width 5 height 5
click at [367, 85] on div "See more Edit student Send Message Reset Password" at bounding box center [367, 89] width 41 height 8
click at [363, 85] on button "See more" at bounding box center [359, 89] width 24 height 8
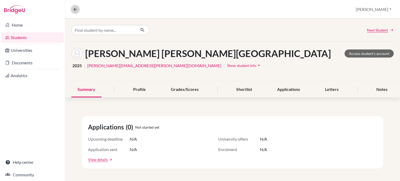
click at [75, 11] on icon at bounding box center [75, 9] width 5 height 5
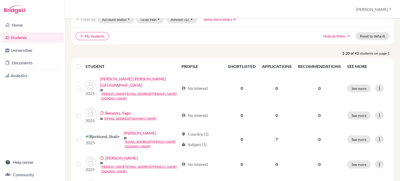
scroll to position [34, 0]
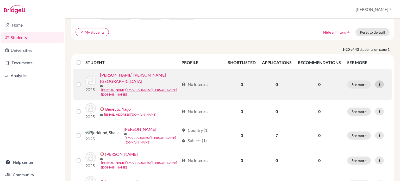
click at [376, 82] on icon at bounding box center [378, 84] width 5 height 5
click at [355, 89] on button "Edit student" at bounding box center [353, 91] width 41 height 8
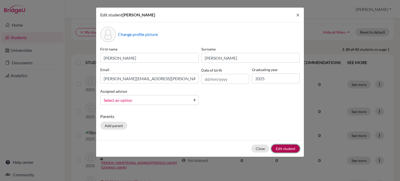
click at [281, 146] on button "Edit student" at bounding box center [285, 148] width 28 height 8
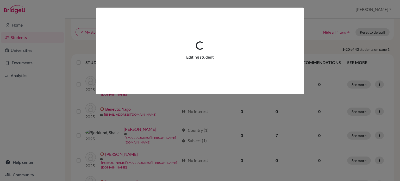
scroll to position [0, 0]
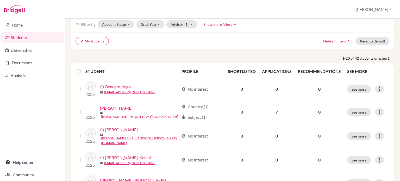
scroll to position [53, 0]
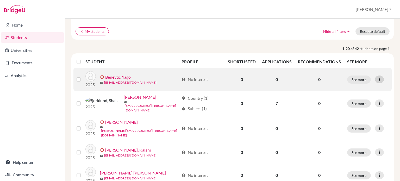
click at [376, 82] on div at bounding box center [379, 79] width 9 height 8
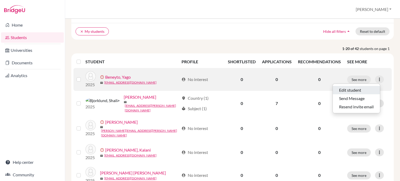
click at [357, 87] on button "Edit student" at bounding box center [356, 90] width 47 height 8
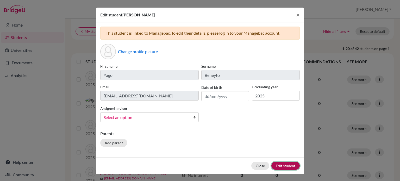
click at [279, 164] on button "Edit student" at bounding box center [285, 166] width 28 height 8
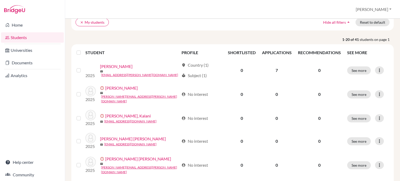
scroll to position [66, 0]
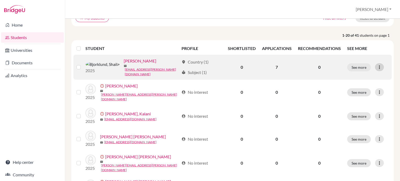
click at [376, 67] on icon at bounding box center [378, 67] width 5 height 5
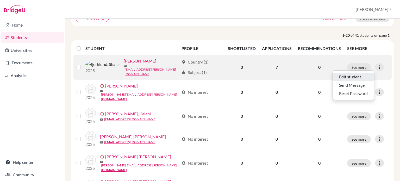
click at [344, 77] on button "Edit student" at bounding box center [353, 77] width 41 height 8
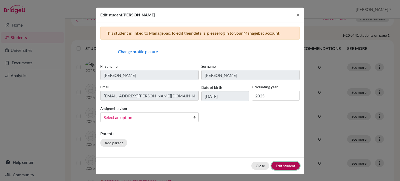
click at [277, 167] on button "Edit student" at bounding box center [285, 166] width 28 height 8
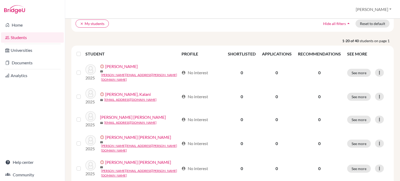
scroll to position [63, 0]
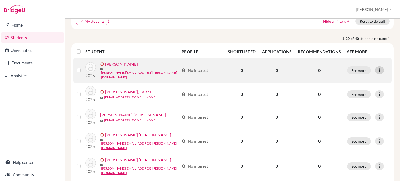
click at [376, 68] on icon at bounding box center [378, 70] width 5 height 5
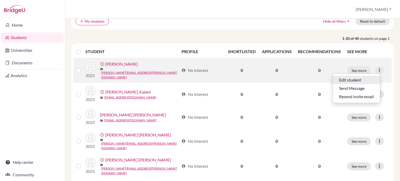
click at [344, 80] on button "Edit student" at bounding box center [356, 80] width 47 height 8
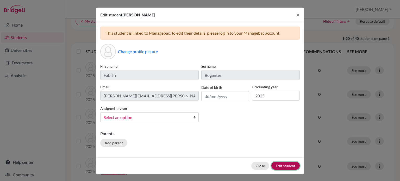
click at [286, 167] on button "Edit student" at bounding box center [285, 166] width 28 height 8
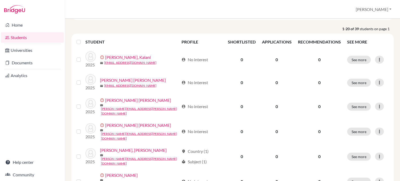
scroll to position [76, 0]
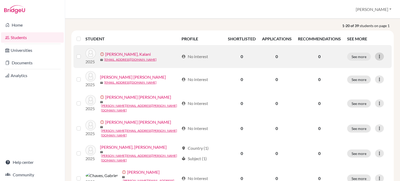
click at [378, 56] on icon at bounding box center [378, 56] width 5 height 5
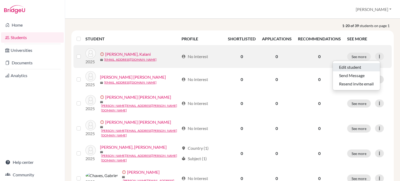
click at [348, 66] on button "Edit student" at bounding box center [356, 67] width 47 height 8
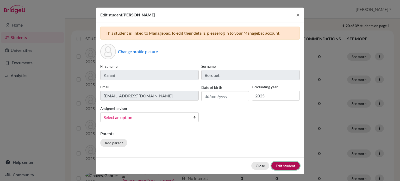
click at [278, 164] on button "Edit student" at bounding box center [285, 166] width 28 height 8
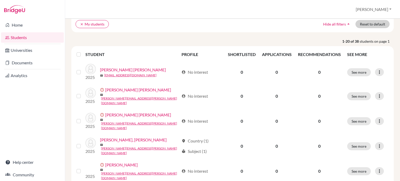
scroll to position [61, 0]
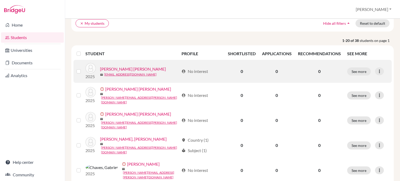
click at [131, 67] on link "[PERSON_NAME] [PERSON_NAME]" at bounding box center [133, 69] width 66 height 6
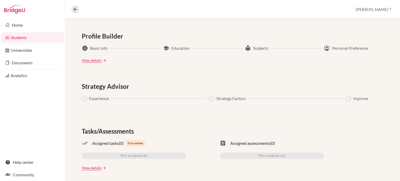
scroll to position [276, 0]
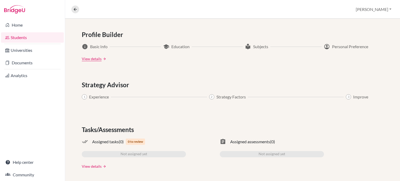
click at [99, 165] on link "View details" at bounding box center [92, 165] width 20 height 5
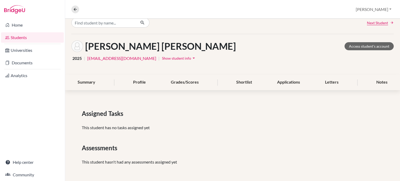
scroll to position [8, 0]
click at [93, 83] on div "Summary" at bounding box center [86, 81] width 30 height 15
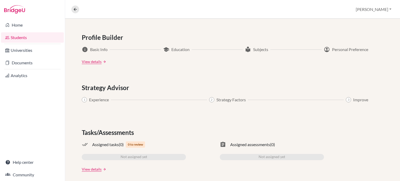
scroll to position [276, 0]
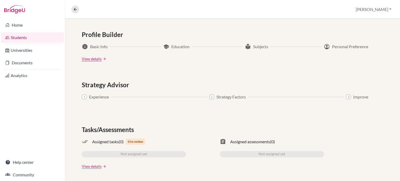
click at [136, 141] on span "0 to review" at bounding box center [135, 141] width 19 height 6
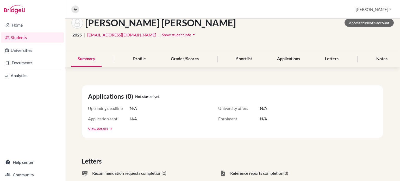
scroll to position [0, 0]
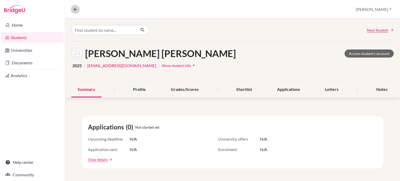
click at [74, 10] on icon at bounding box center [75, 9] width 5 height 5
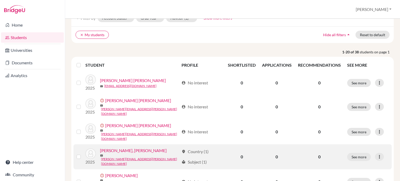
scroll to position [31, 0]
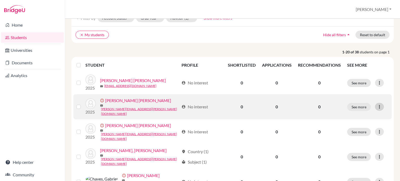
click at [376, 105] on icon at bounding box center [378, 106] width 5 height 5
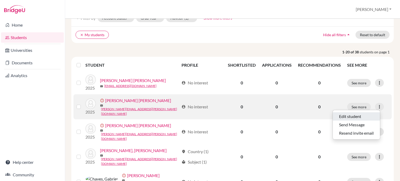
click at [347, 114] on button "Edit student" at bounding box center [356, 116] width 47 height 8
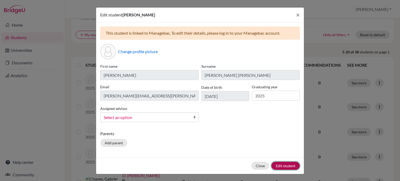
click at [279, 164] on button "Edit student" at bounding box center [285, 166] width 28 height 8
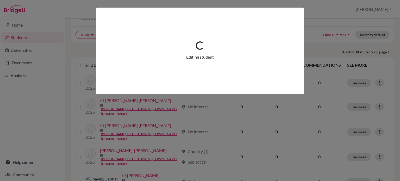
scroll to position [0, 0]
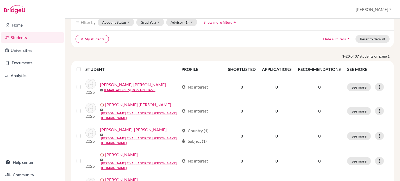
scroll to position [46, 0]
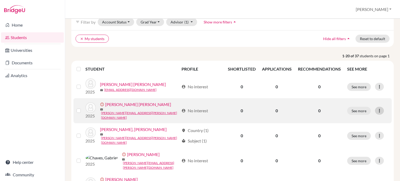
click at [376, 109] on icon at bounding box center [378, 110] width 5 height 5
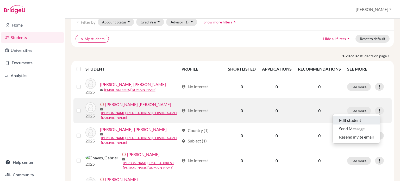
click at [344, 121] on button "Edit student" at bounding box center [356, 120] width 47 height 8
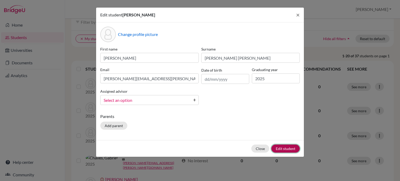
click at [277, 148] on button "Edit student" at bounding box center [285, 148] width 28 height 8
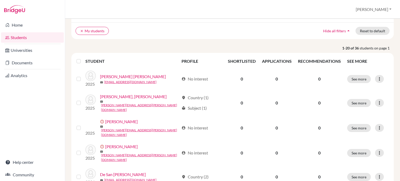
scroll to position [86, 0]
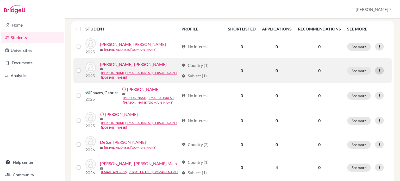
click at [376, 70] on icon at bounding box center [378, 70] width 5 height 5
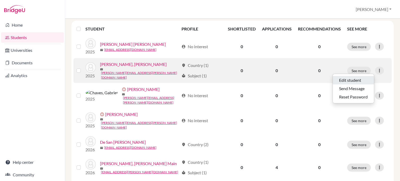
click at [353, 78] on button "Edit student" at bounding box center [353, 80] width 41 height 8
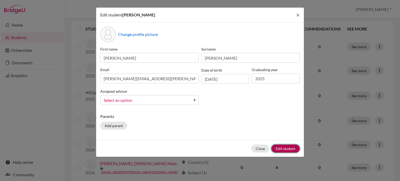
click at [282, 148] on button "Edit student" at bounding box center [285, 148] width 28 height 8
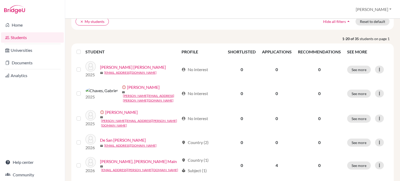
scroll to position [67, 0]
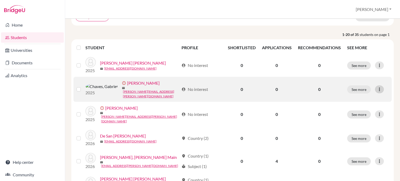
click at [376, 90] on icon at bounding box center [378, 89] width 5 height 5
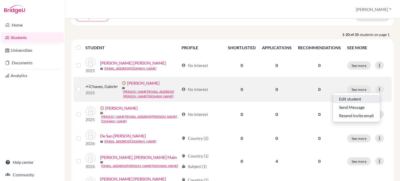
click at [344, 98] on button "Edit student" at bounding box center [356, 99] width 47 height 8
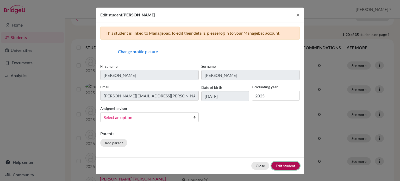
click at [278, 164] on button "Edit student" at bounding box center [285, 166] width 28 height 8
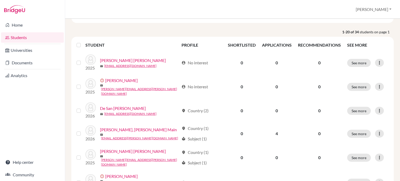
scroll to position [71, 0]
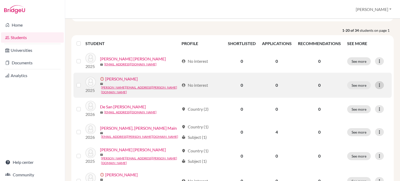
click at [378, 82] on icon at bounding box center [378, 84] width 5 height 5
click at [344, 94] on button "Edit student" at bounding box center [356, 95] width 47 height 8
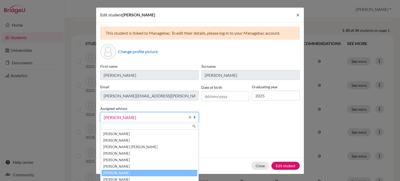
click at [186, 116] on link "[PERSON_NAME]" at bounding box center [149, 117] width 98 height 10
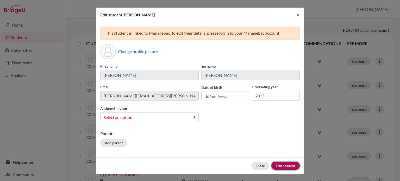
click at [277, 162] on button "Edit student" at bounding box center [285, 166] width 28 height 8
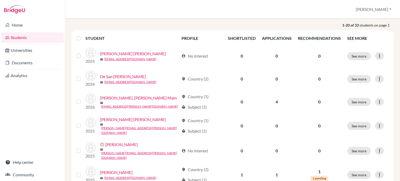
scroll to position [77, 0]
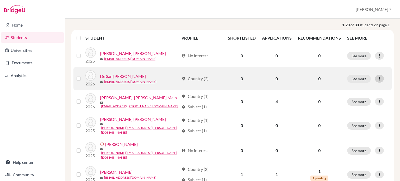
click at [376, 78] on icon at bounding box center [378, 78] width 5 height 5
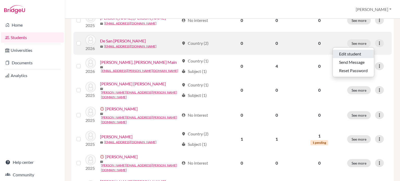
scroll to position [112, 0]
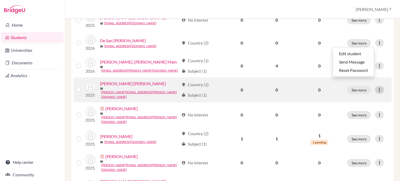
click at [376, 90] on icon at bounding box center [378, 89] width 5 height 5
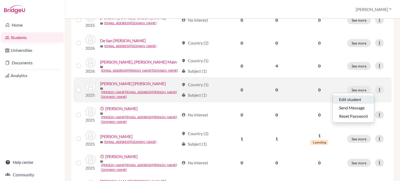
click at [352, 98] on button "Edit student" at bounding box center [353, 99] width 41 height 8
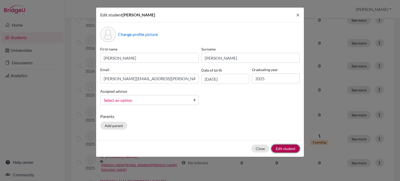
click at [286, 149] on button "Edit student" at bounding box center [285, 148] width 28 height 8
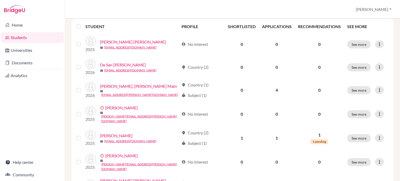
scroll to position [88, 0]
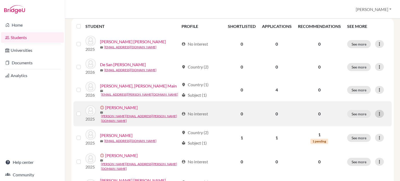
click at [376, 111] on icon at bounding box center [378, 113] width 5 height 5
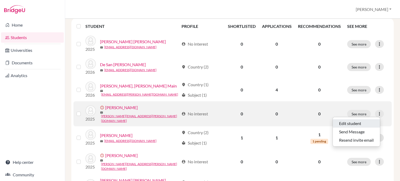
click at [355, 119] on button "Edit student" at bounding box center [356, 123] width 47 height 8
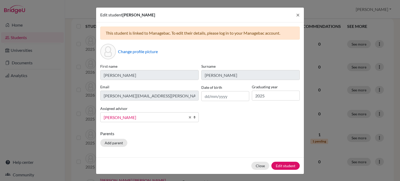
click at [188, 115] on link "[PERSON_NAME]" at bounding box center [149, 117] width 98 height 10
click at [277, 164] on button "Edit student" at bounding box center [285, 166] width 28 height 8
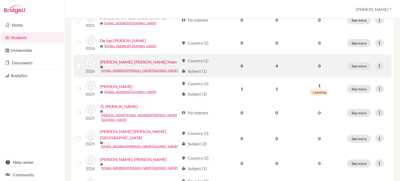
scroll to position [113, 0]
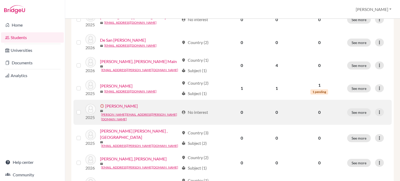
click at [377, 115] on td "See more Edit student Send Message Resend invite email" at bounding box center [368, 112] width 48 height 25
click at [377, 114] on div at bounding box center [379, 112] width 9 height 8
click at [361, 122] on button "Edit student" at bounding box center [356, 122] width 47 height 8
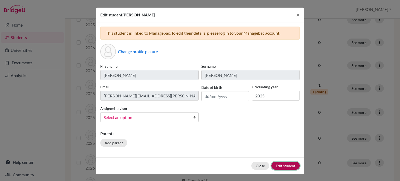
click at [281, 164] on button "Edit student" at bounding box center [285, 166] width 28 height 8
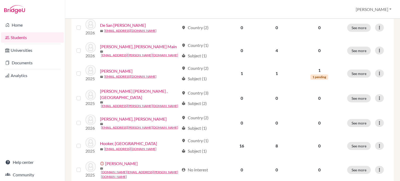
scroll to position [157, 0]
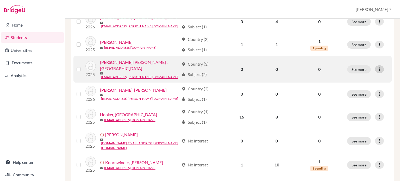
click at [377, 67] on icon at bounding box center [378, 69] width 5 height 5
click at [353, 74] on button "Edit student" at bounding box center [353, 78] width 41 height 8
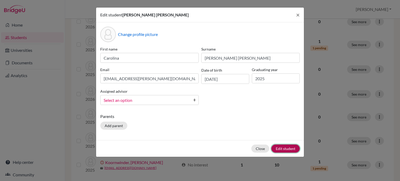
click at [296, 150] on button "Edit student" at bounding box center [285, 148] width 28 height 8
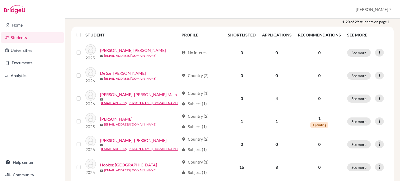
scroll to position [139, 0]
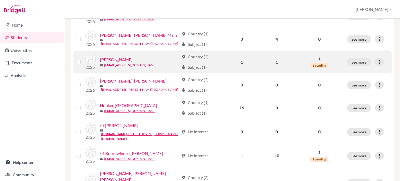
click at [132, 63] on link "[EMAIL_ADDRESS][DOMAIN_NAME]" at bounding box center [130, 65] width 52 height 5
click at [111, 61] on link "[PERSON_NAME]" at bounding box center [116, 59] width 33 height 6
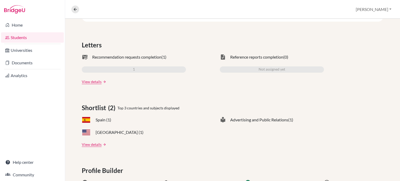
scroll to position [146, 0]
click at [75, 11] on icon at bounding box center [75, 9] width 5 height 5
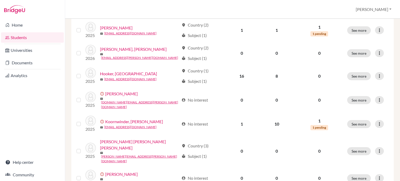
scroll to position [153, 0]
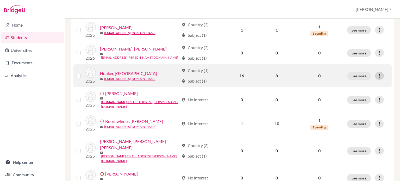
click at [376, 75] on icon at bounding box center [378, 75] width 5 height 5
click at [339, 87] on button "Edit student" at bounding box center [353, 86] width 41 height 8
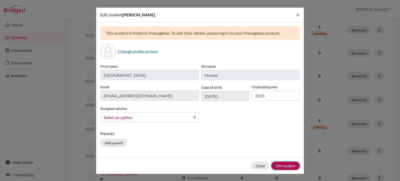
click at [280, 165] on button "Edit student" at bounding box center [285, 166] width 28 height 8
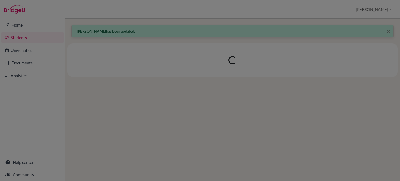
scroll to position [0, 0]
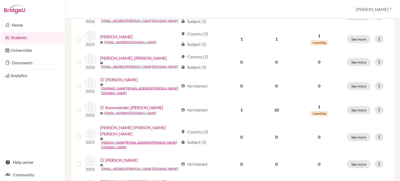
scroll to position [178, 0]
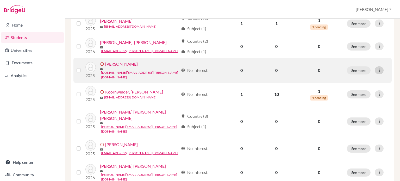
click at [377, 69] on icon at bounding box center [378, 70] width 5 height 5
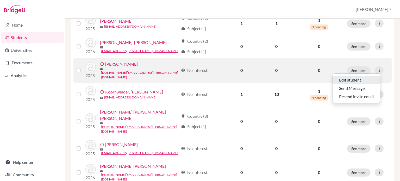
click at [350, 78] on button "Edit student" at bounding box center [356, 80] width 47 height 8
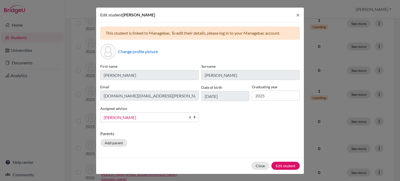
click at [186, 117] on link "[PERSON_NAME]" at bounding box center [149, 117] width 98 height 10
click at [285, 165] on button "Edit student" at bounding box center [285, 166] width 28 height 8
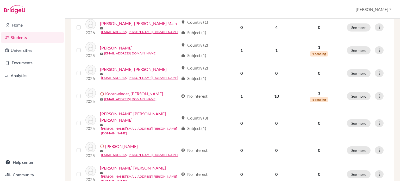
scroll to position [176, 0]
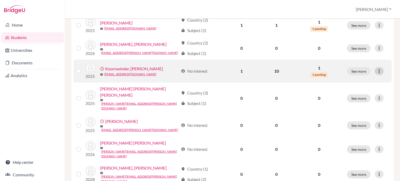
click at [376, 71] on icon at bounding box center [378, 70] width 5 height 5
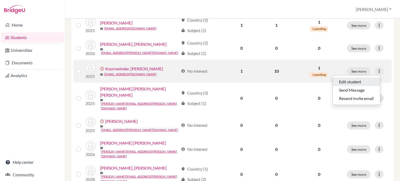
click at [347, 83] on button "Edit student" at bounding box center [356, 82] width 47 height 8
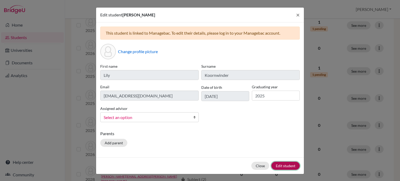
click at [287, 167] on button "Edit student" at bounding box center [285, 166] width 28 height 8
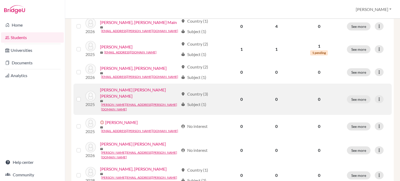
scroll to position [155, 0]
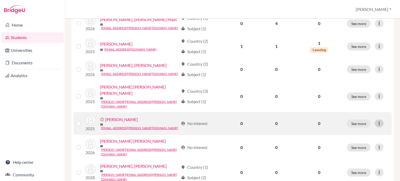
click at [376, 121] on icon at bounding box center [378, 123] width 5 height 5
click at [351, 127] on button "Edit student" at bounding box center [356, 126] width 47 height 8
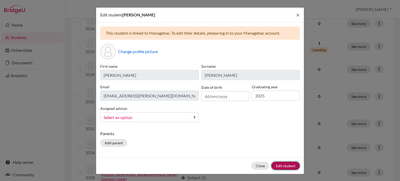
click at [274, 163] on button "Edit student" at bounding box center [285, 166] width 28 height 8
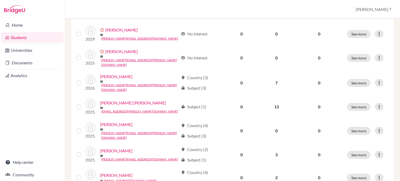
scroll to position [432, 0]
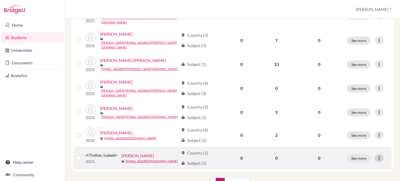
click at [378, 155] on icon at bounding box center [378, 157] width 5 height 5
click at [352, 144] on button "Edit student" at bounding box center [353, 146] width 41 height 8
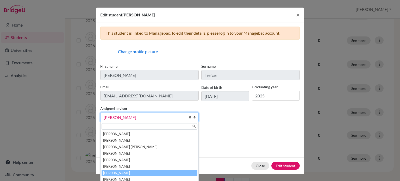
click at [189, 118] on link "[PERSON_NAME]" at bounding box center [149, 117] width 98 height 10
click at [185, 117] on link "[PERSON_NAME]" at bounding box center [149, 117] width 98 height 10
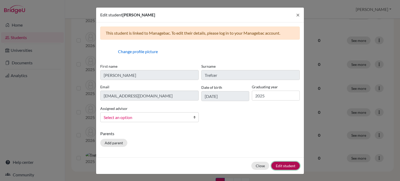
click at [288, 167] on button "Edit student" at bounding box center [285, 166] width 28 height 8
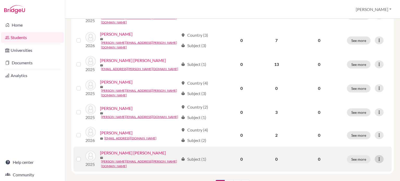
click at [376, 156] on icon at bounding box center [378, 158] width 5 height 5
click at [347, 146] on button "Edit student" at bounding box center [353, 146] width 41 height 8
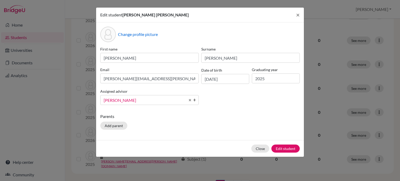
click at [190, 102] on link "[PERSON_NAME]" at bounding box center [149, 100] width 98 height 10
click at [282, 150] on button "Edit student" at bounding box center [285, 148] width 28 height 8
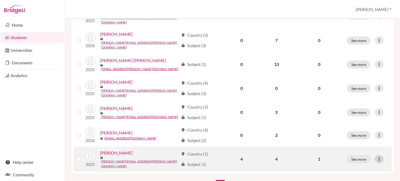
click at [376, 156] on icon at bounding box center [378, 158] width 5 height 5
click at [351, 145] on button "Edit student" at bounding box center [353, 146] width 41 height 8
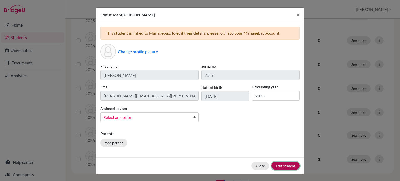
click at [283, 167] on button "Edit student" at bounding box center [285, 166] width 28 height 8
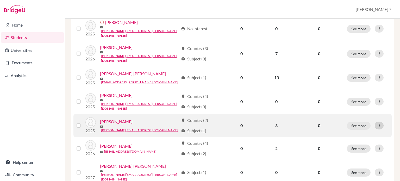
scroll to position [418, 0]
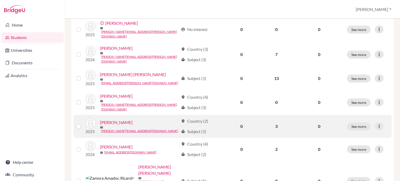
click at [376, 115] on td "See more Edit student Send Message Reset Password" at bounding box center [367, 126] width 48 height 23
click at [376, 124] on icon at bounding box center [378, 126] width 5 height 5
click at [355, 112] on button "Edit student" at bounding box center [353, 114] width 41 height 8
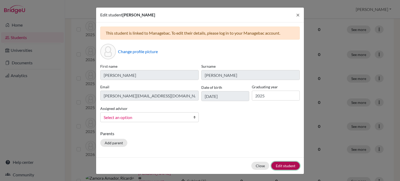
click at [286, 163] on button "Edit student" at bounding box center [285, 166] width 28 height 8
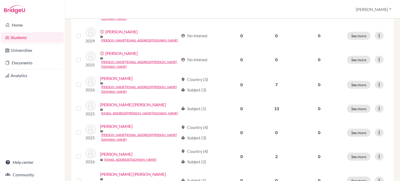
scroll to position [387, 0]
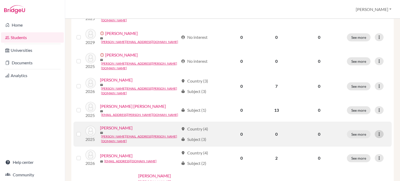
click at [378, 131] on icon at bounding box center [378, 133] width 5 height 5
click at [355, 119] on button "Edit student" at bounding box center [353, 123] width 41 height 8
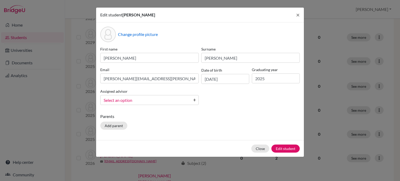
click at [271, 147] on div "Close Edit student" at bounding box center [200, 148] width 208 height 17
click at [277, 148] on button "Edit student" at bounding box center [285, 148] width 28 height 8
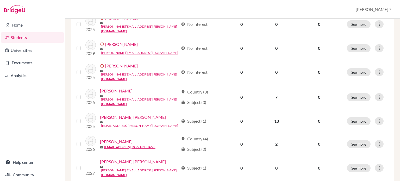
scroll to position [375, 0]
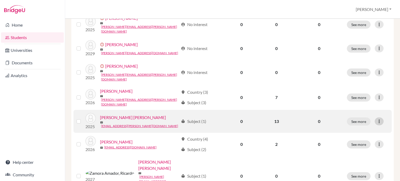
click at [376, 119] on icon at bounding box center [378, 121] width 5 height 5
click at [353, 111] on button "Edit student" at bounding box center [353, 111] width 41 height 8
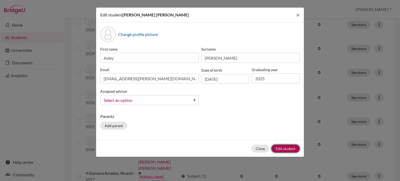
click at [282, 148] on button "Edit student" at bounding box center [285, 148] width 28 height 8
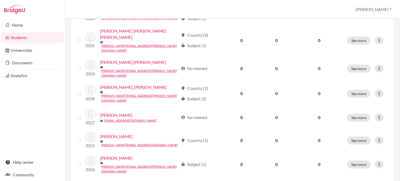
scroll to position [206, 0]
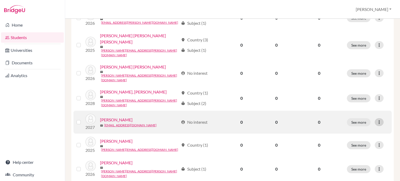
click at [376, 119] on icon at bounding box center [378, 121] width 5 height 5
click at [343, 120] on button "Edit student" at bounding box center [353, 120] width 41 height 8
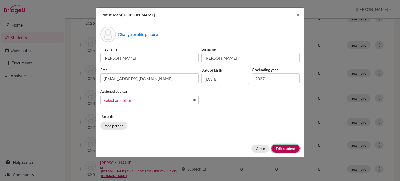
click at [295, 149] on button "Edit student" at bounding box center [285, 148] width 28 height 8
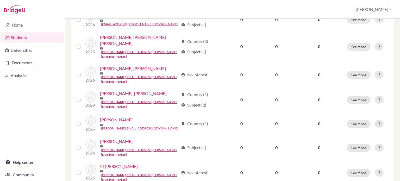
scroll to position [234, 0]
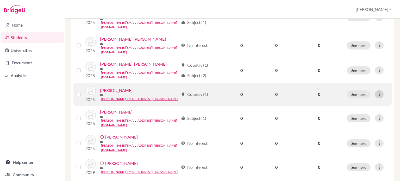
click at [376, 92] on icon at bounding box center [378, 94] width 5 height 5
click at [348, 91] on button "Edit student" at bounding box center [353, 92] width 41 height 8
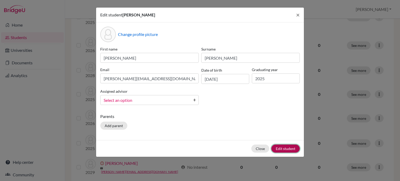
click at [284, 149] on button "Edit student" at bounding box center [285, 148] width 28 height 8
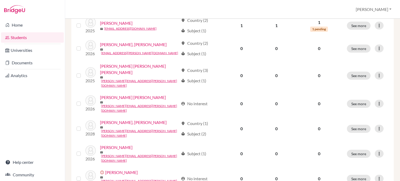
scroll to position [176, 0]
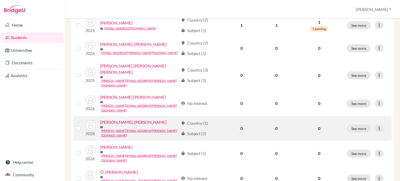
click at [125, 119] on link "[PERSON_NAME], [PERSON_NAME]" at bounding box center [133, 122] width 67 height 6
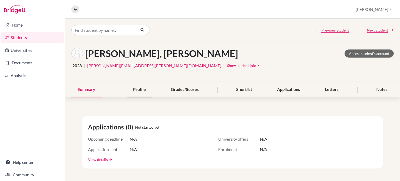
click at [134, 91] on div "Profile" at bounding box center [139, 89] width 25 height 15
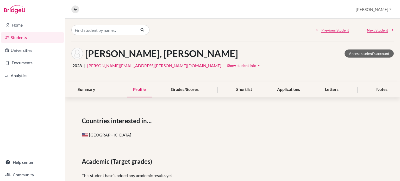
click at [134, 91] on div "Profile" at bounding box center [139, 89] width 25 height 15
click at [180, 89] on div "Grades/Scores" at bounding box center [184, 89] width 40 height 15
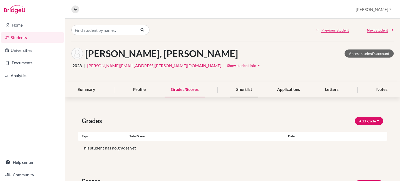
click at [232, 88] on div "Shortlist" at bounding box center [244, 89] width 28 height 15
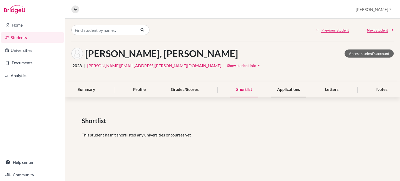
click at [295, 90] on div "Applications" at bounding box center [288, 89] width 35 height 15
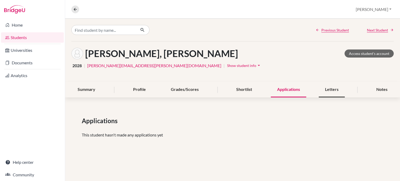
click at [328, 88] on div "Letters" at bounding box center [331, 89] width 26 height 15
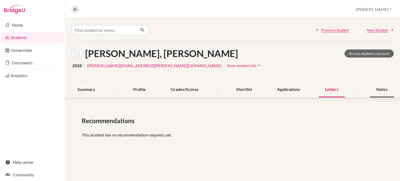
click at [374, 88] on div "Notes" at bounding box center [382, 89] width 24 height 15
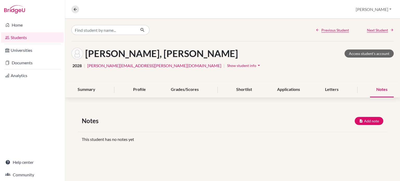
click at [284, 72] on div "Martin, Campbell Access student's account 2028 | campbell.martin@lapazschool.or…" at bounding box center [232, 61] width 335 height 41
click at [256, 65] on icon "arrow_drop_down" at bounding box center [258, 65] width 5 height 5
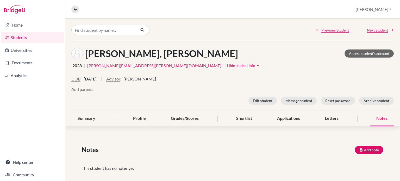
scroll to position [6, 0]
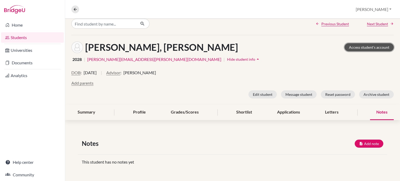
click at [357, 47] on link "Access student's account" at bounding box center [368, 47] width 49 height 8
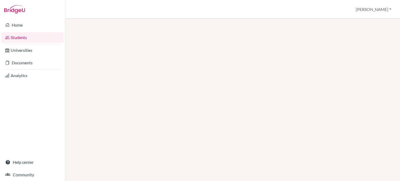
click at [17, 36] on link "Students" at bounding box center [32, 37] width 63 height 10
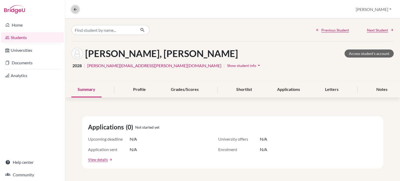
click at [75, 10] on icon at bounding box center [75, 9] width 5 height 5
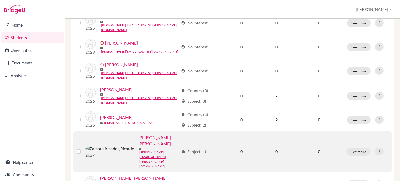
scroll to position [325, 0]
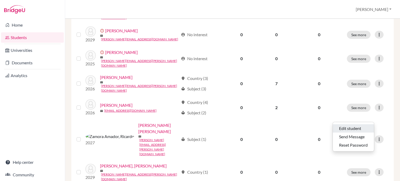
click at [343, 127] on button "Edit student" at bounding box center [353, 128] width 41 height 8
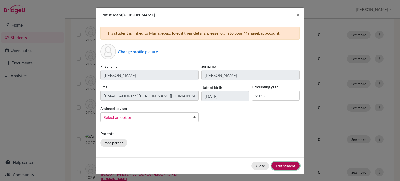
click at [277, 165] on button "Edit student" at bounding box center [285, 166] width 28 height 8
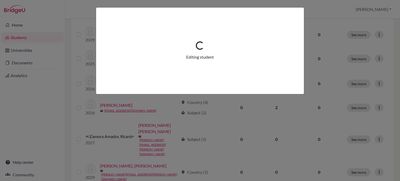
scroll to position [0, 0]
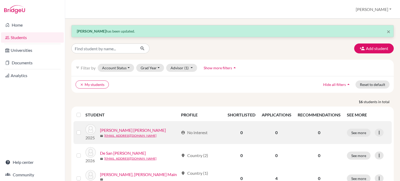
click at [124, 127] on link "[PERSON_NAME] [PERSON_NAME]" at bounding box center [133, 130] width 66 height 6
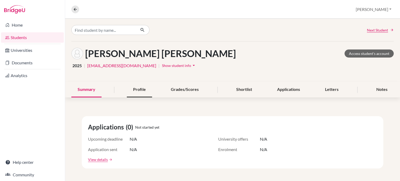
click at [137, 91] on div "Profile" at bounding box center [139, 89] width 25 height 15
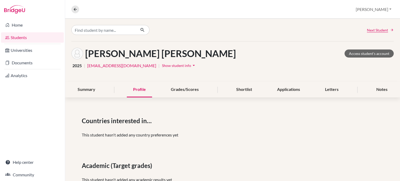
click at [131, 67] on link "[EMAIL_ADDRESS][DOMAIN_NAME]" at bounding box center [121, 65] width 69 height 6
click at [191, 66] on icon "arrow_drop_down" at bounding box center [193, 65] width 5 height 5
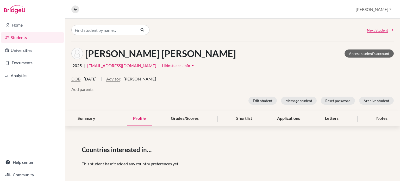
click at [190, 66] on icon "arrow_drop_up" at bounding box center [192, 65] width 5 height 5
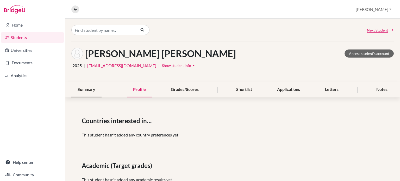
click at [90, 86] on div "Summary" at bounding box center [86, 89] width 30 height 15
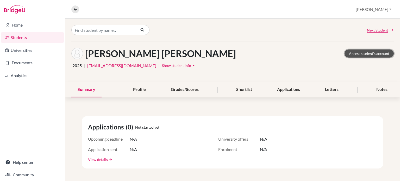
click at [369, 57] on link "Access student's account" at bounding box center [368, 53] width 49 height 8
